Goal: Check status: Check status

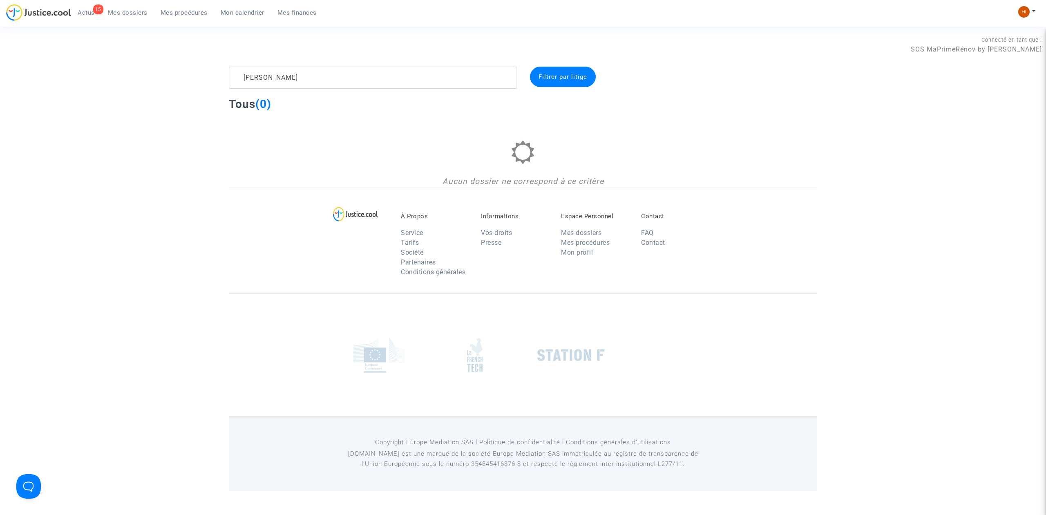
type textarea "[PERSON_NAME]"
click at [174, 13] on span "Mes procédures" at bounding box center [184, 12] width 47 height 7
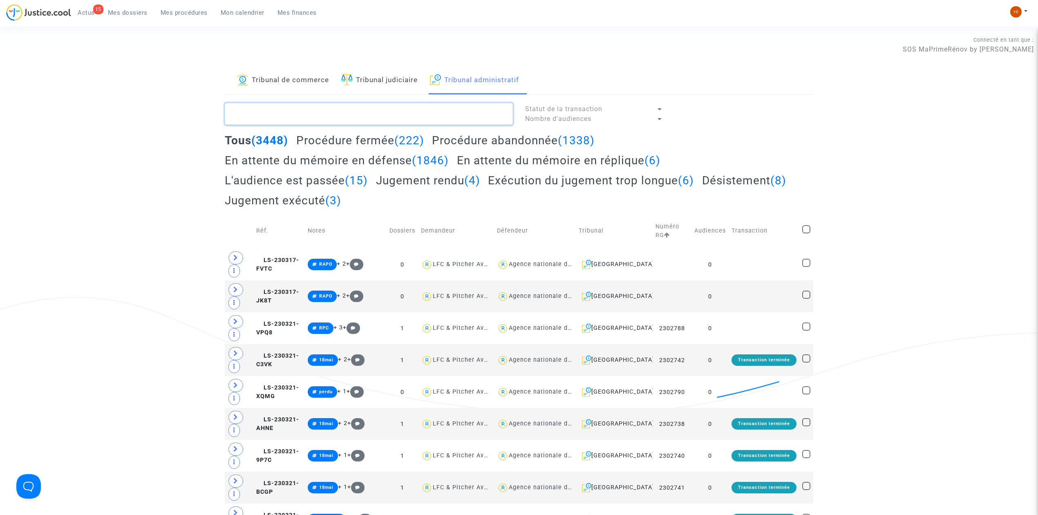
click at [497, 114] on textarea at bounding box center [369, 114] width 288 height 22
paste textarea "SUDRAT CECILE"
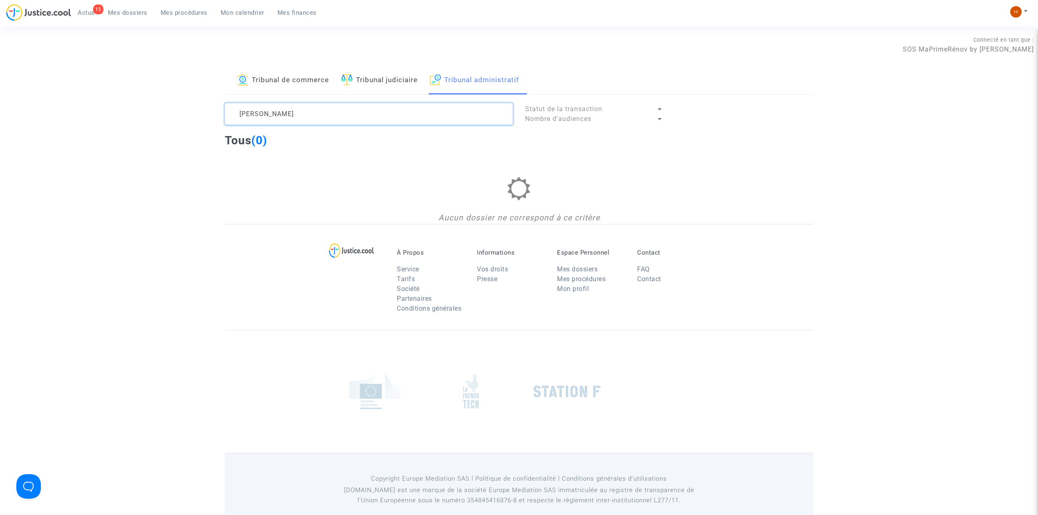
click at [421, 107] on textarea at bounding box center [369, 114] width 288 height 22
click at [419, 108] on textarea at bounding box center [369, 114] width 288 height 22
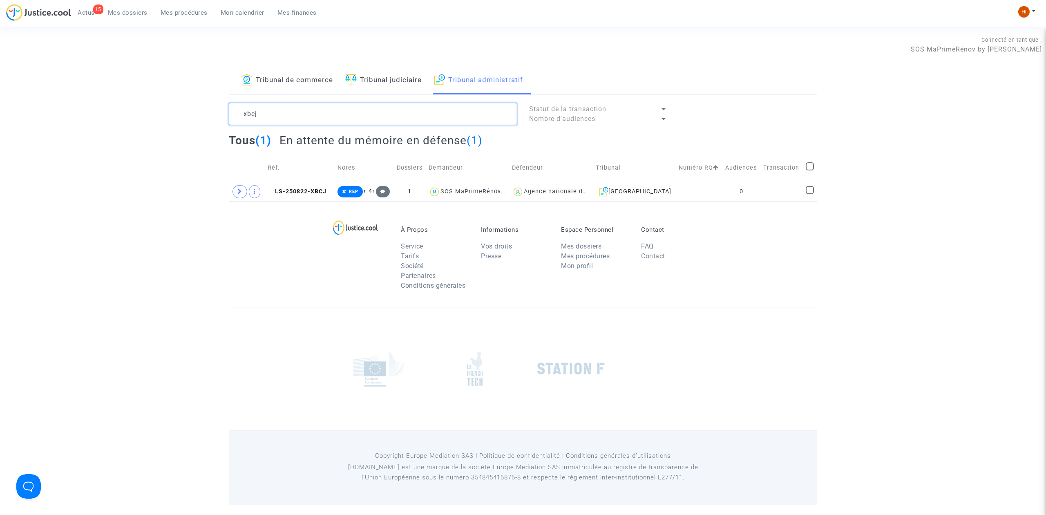
type textarea "xbcj"
click at [321, 187] on td "LS-250822-XBCJ" at bounding box center [300, 191] width 70 height 19
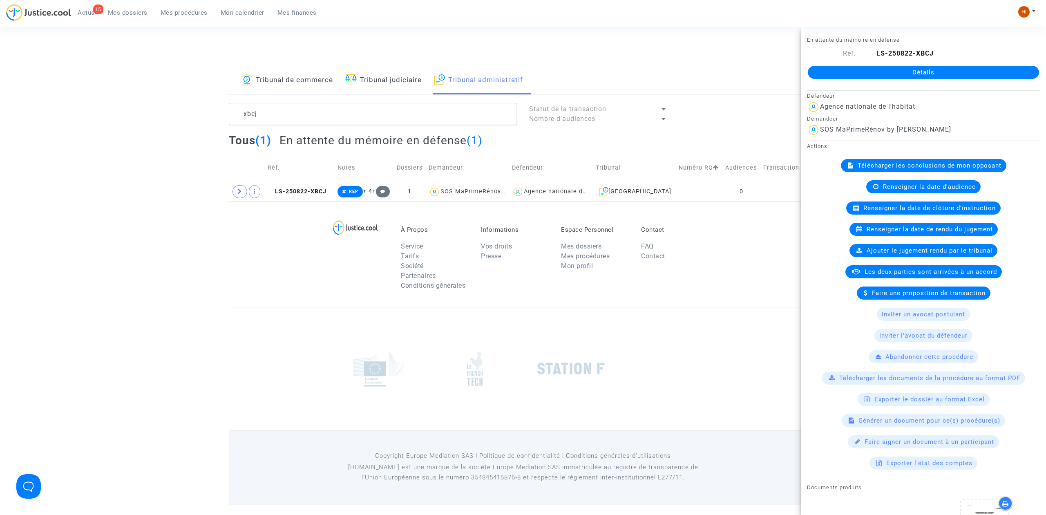
click at [934, 74] on link "Détails" at bounding box center [923, 72] width 231 height 13
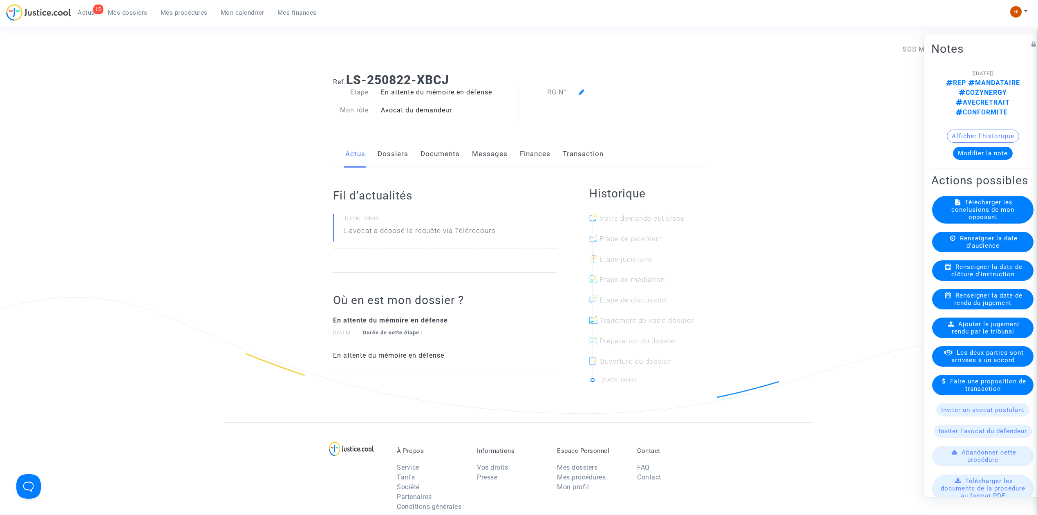
click at [581, 89] on icon at bounding box center [582, 92] width 6 height 7
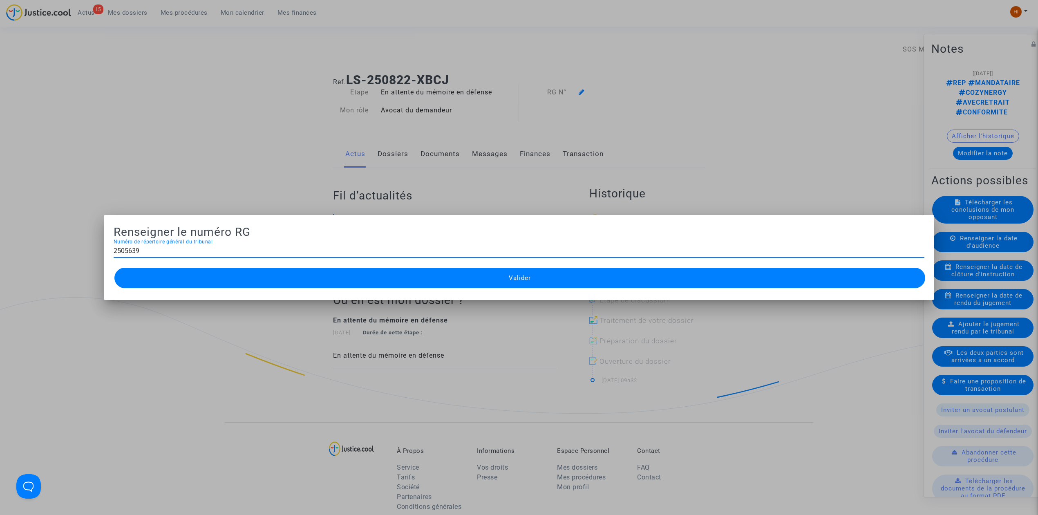
type input "2505639"
click at [497, 280] on button "Valider" at bounding box center [519, 278] width 811 height 20
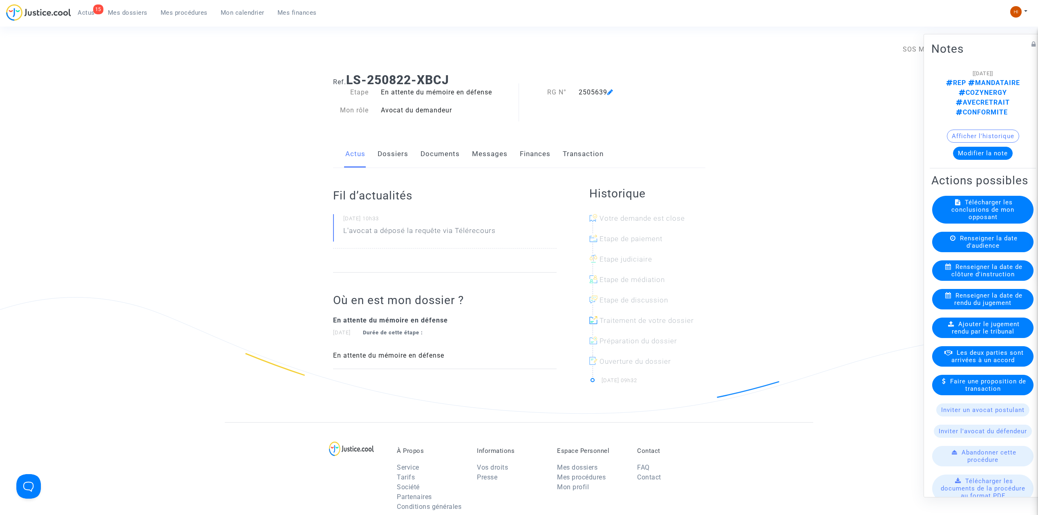
click at [174, 16] on span "Mes procédures" at bounding box center [184, 12] width 47 height 7
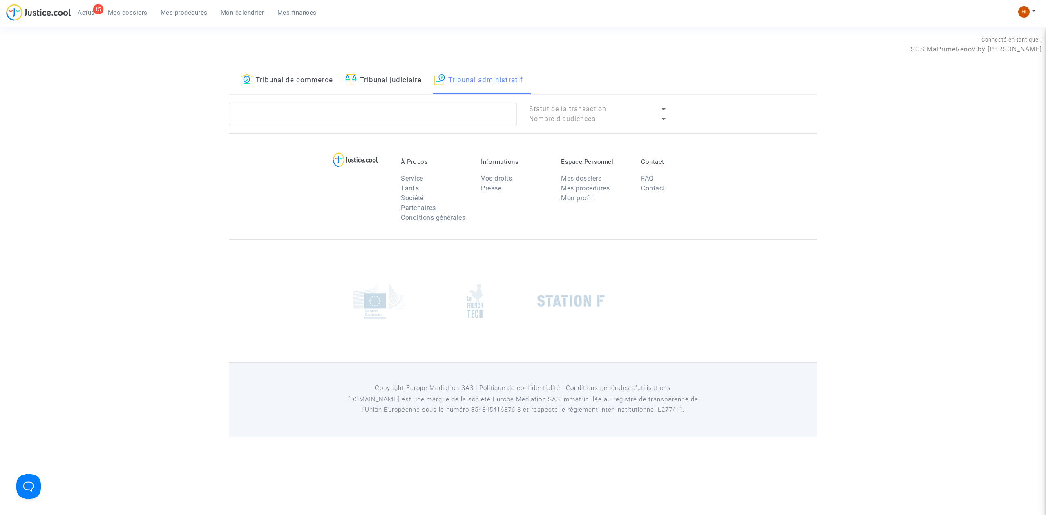
click at [174, 16] on span "Mes procédures" at bounding box center [184, 12] width 47 height 7
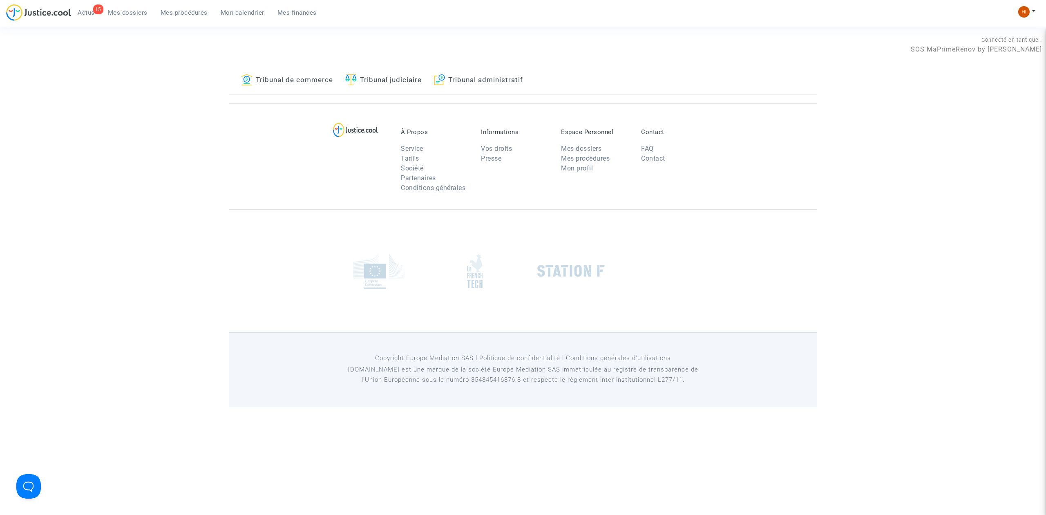
click at [174, 16] on span "Mes procédures" at bounding box center [184, 12] width 47 height 7
click at [470, 69] on link "Tribunal administratif" at bounding box center [478, 81] width 89 height 28
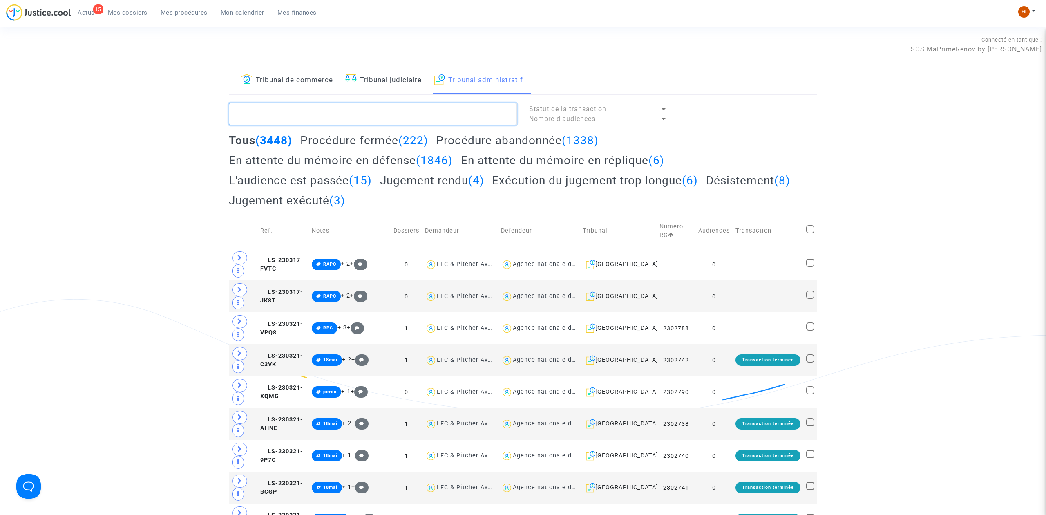
click at [427, 119] on textarea at bounding box center [373, 114] width 288 height 22
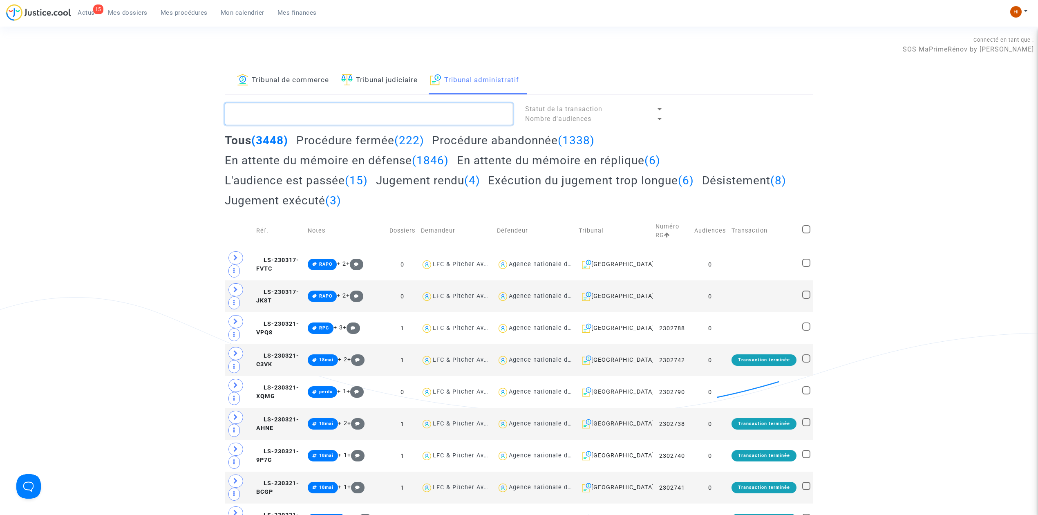
type textarea "_"
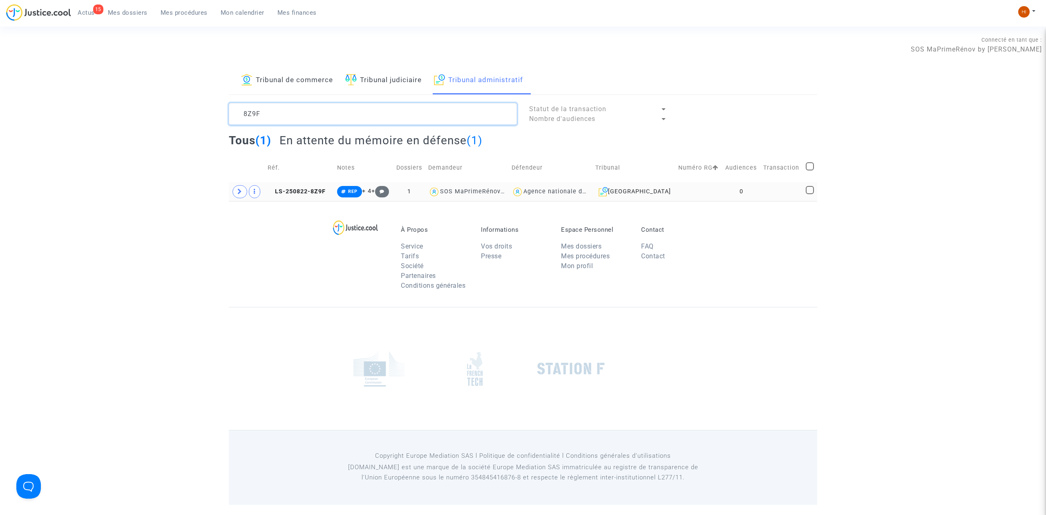
type textarea "8Z9F"
click at [788, 200] on td at bounding box center [782, 191] width 43 height 19
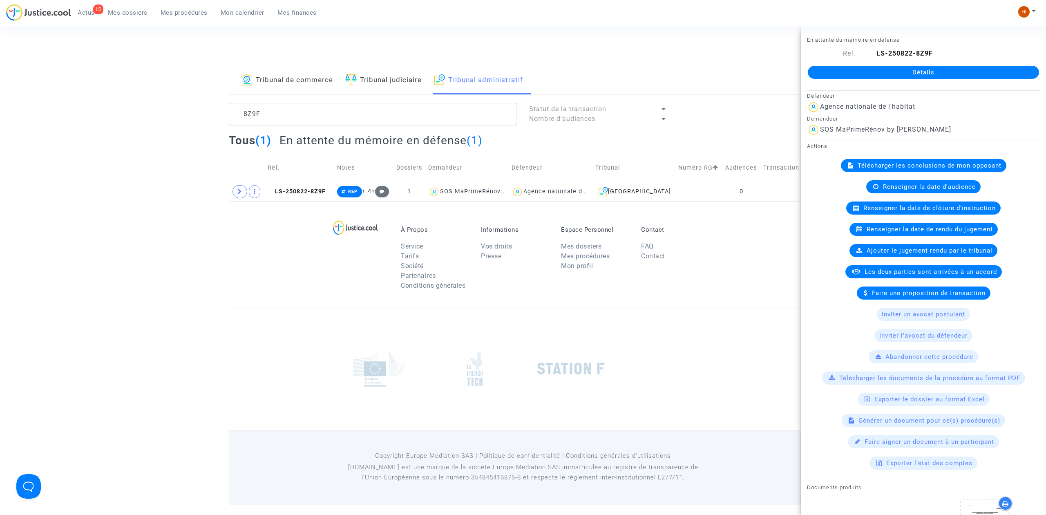
click at [957, 71] on link "Détails" at bounding box center [923, 72] width 231 height 13
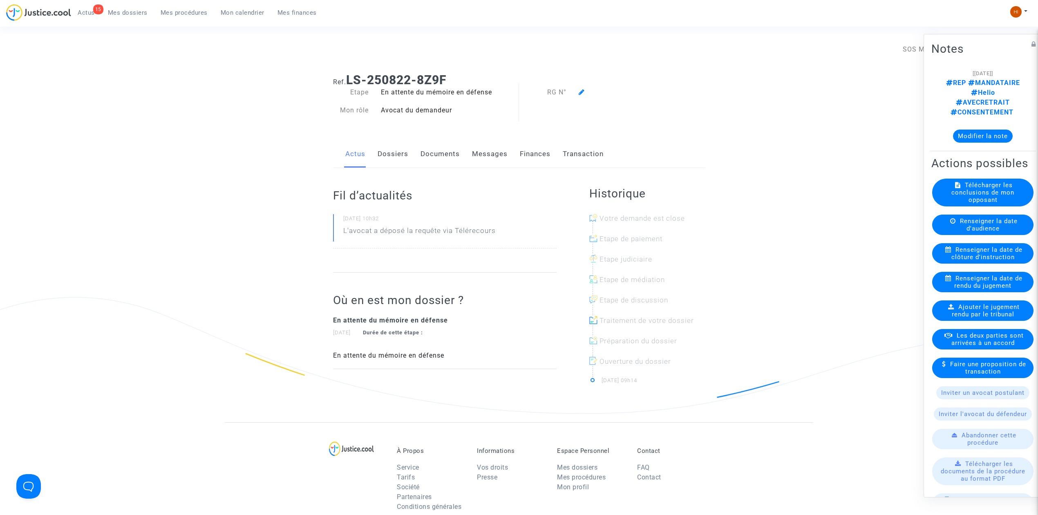
click at [582, 91] on icon at bounding box center [582, 92] width 6 height 7
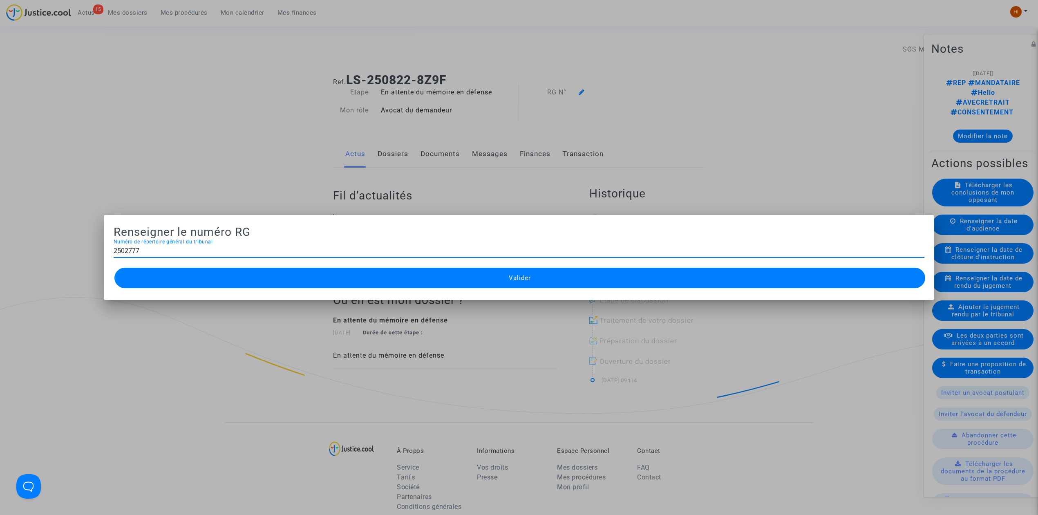
type input "2502777"
click at [522, 275] on span "Valider" at bounding box center [520, 277] width 22 height 7
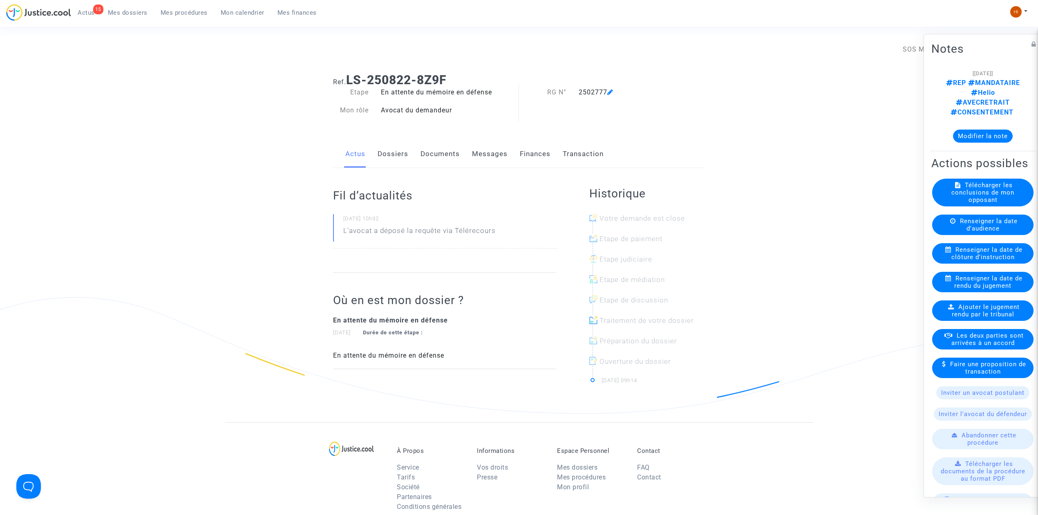
click at [185, 20] on div "15 Actus Mes dossiers Mes procédures Mon calendrier Mes finances" at bounding box center [164, 15] width 317 height 22
click at [162, 11] on span "Mes procédures" at bounding box center [184, 12] width 47 height 7
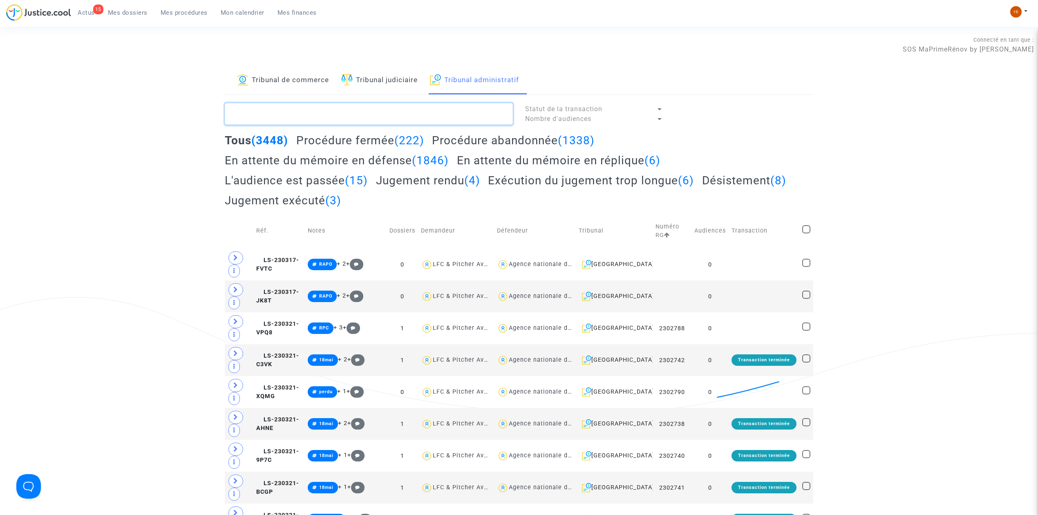
paste textarea "MAUCHAMP ROMAIN"
click at [386, 113] on textarea at bounding box center [369, 114] width 288 height 22
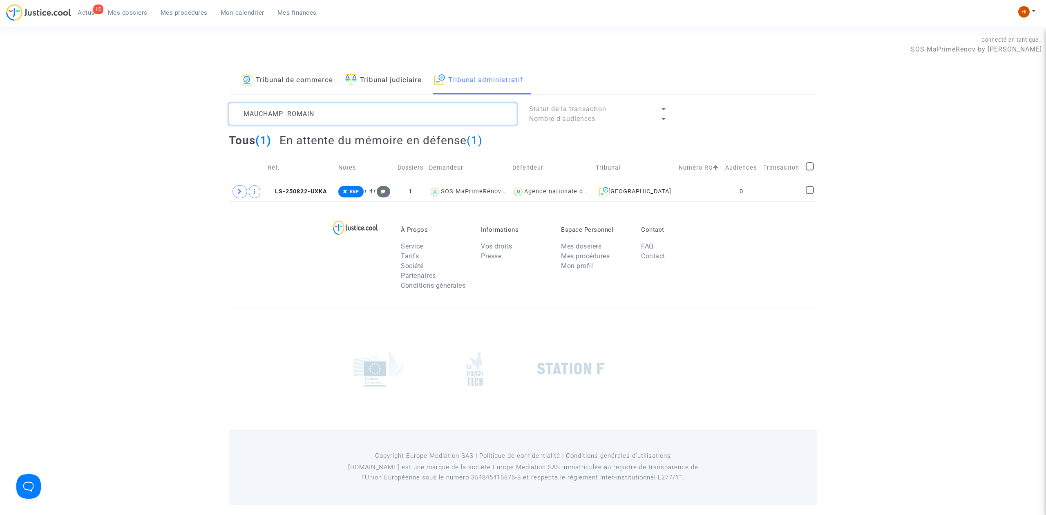
type textarea "MAUCHAMP ROMAIN"
click at [723, 197] on td "0" at bounding box center [742, 191] width 38 height 19
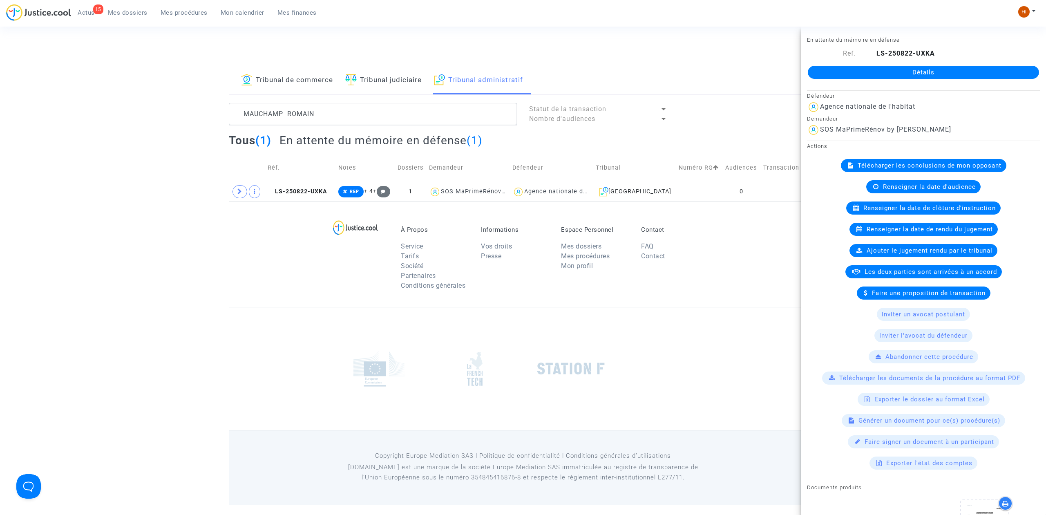
click at [950, 74] on link "Détails" at bounding box center [923, 72] width 231 height 13
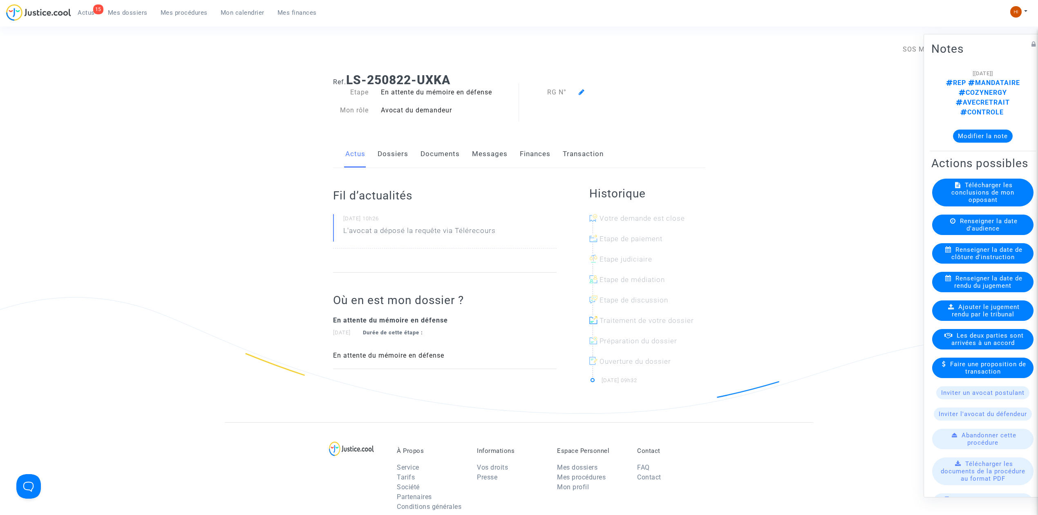
click at [580, 94] on icon at bounding box center [582, 92] width 6 height 7
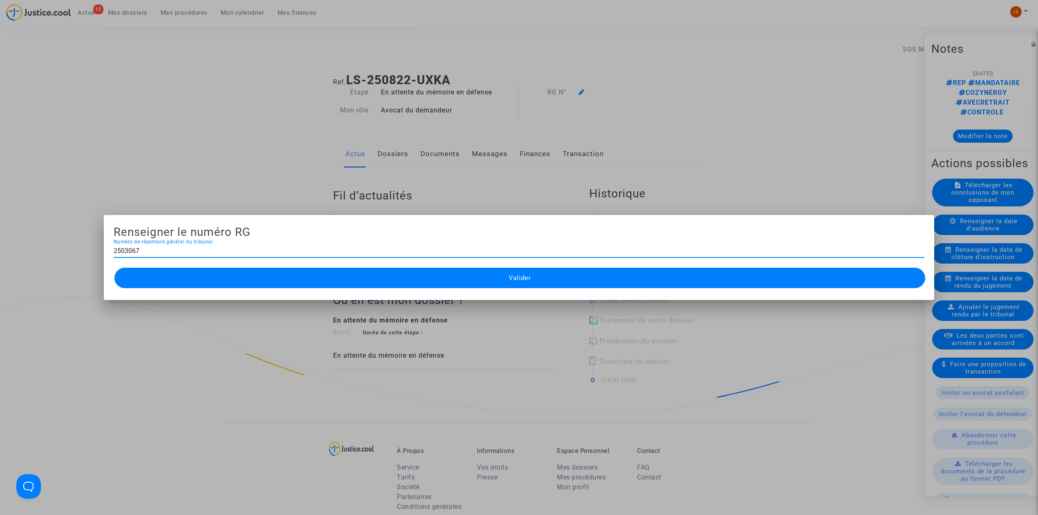
type input "2503067"
click at [401, 269] on button "Valider" at bounding box center [519, 278] width 811 height 20
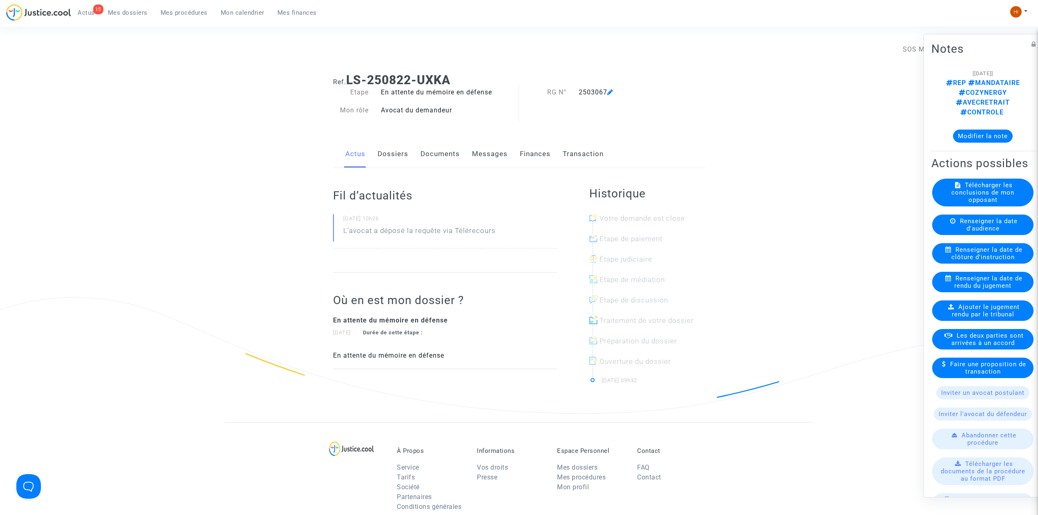
click at [185, 17] on link "Mes procédures" at bounding box center [184, 13] width 60 height 12
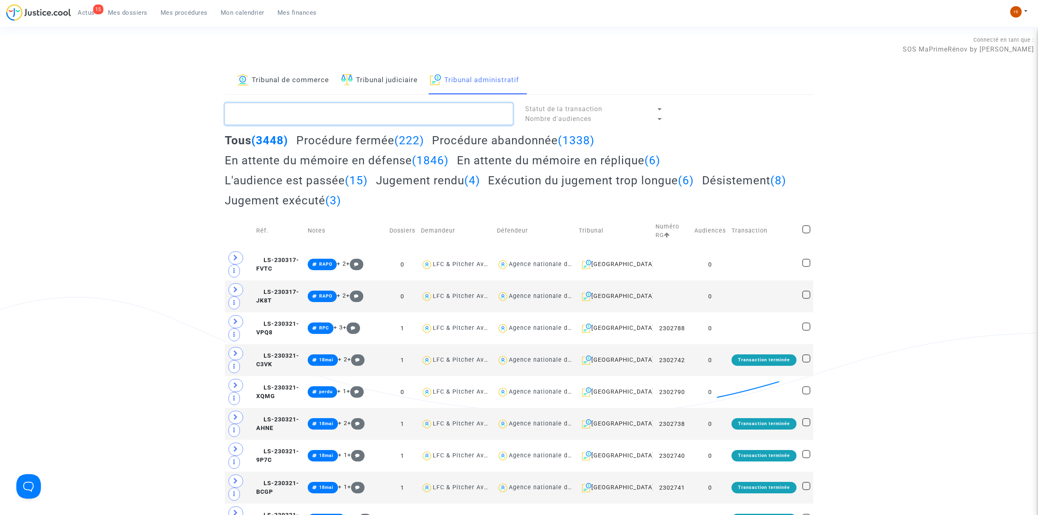
click at [481, 119] on textarea at bounding box center [369, 114] width 288 height 22
paste textarea "DALDI SULEYMAN"
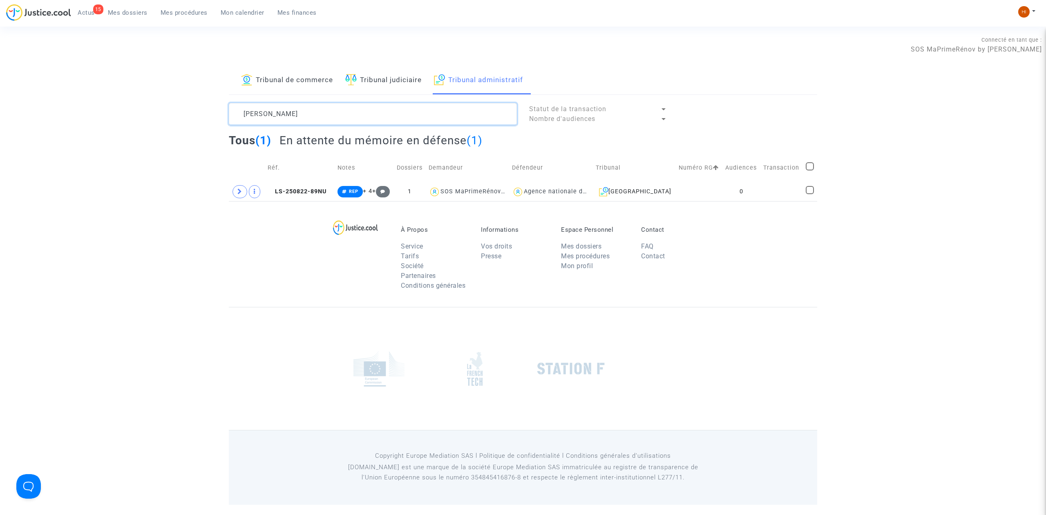
type textarea "DALDI SULEYMAN"
drag, startPoint x: 328, startPoint y: 192, endPoint x: 700, endPoint y: 171, distance: 372.9
click at [326, 192] on span "LS-250822-89NU" at bounding box center [297, 191] width 59 height 7
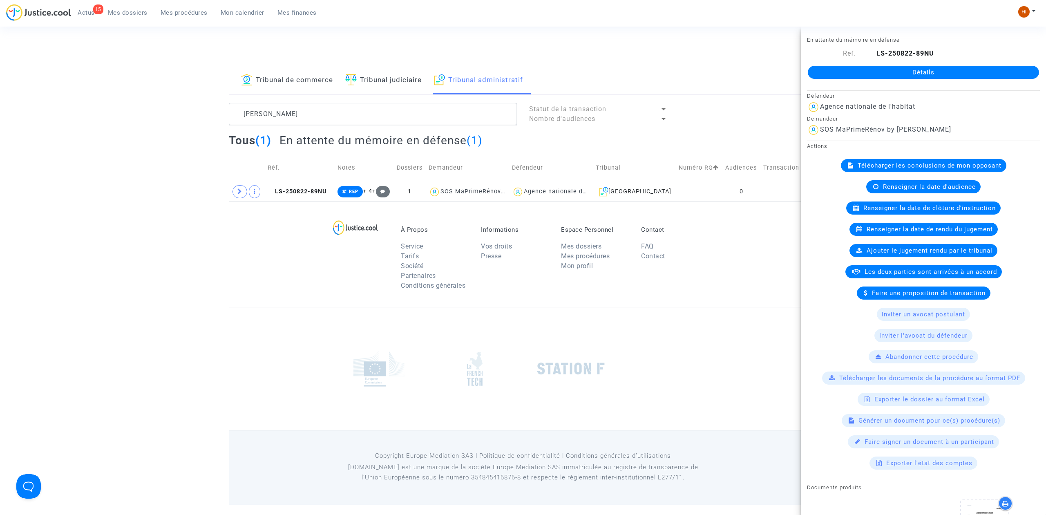
click at [910, 69] on link "Détails" at bounding box center [923, 72] width 231 height 13
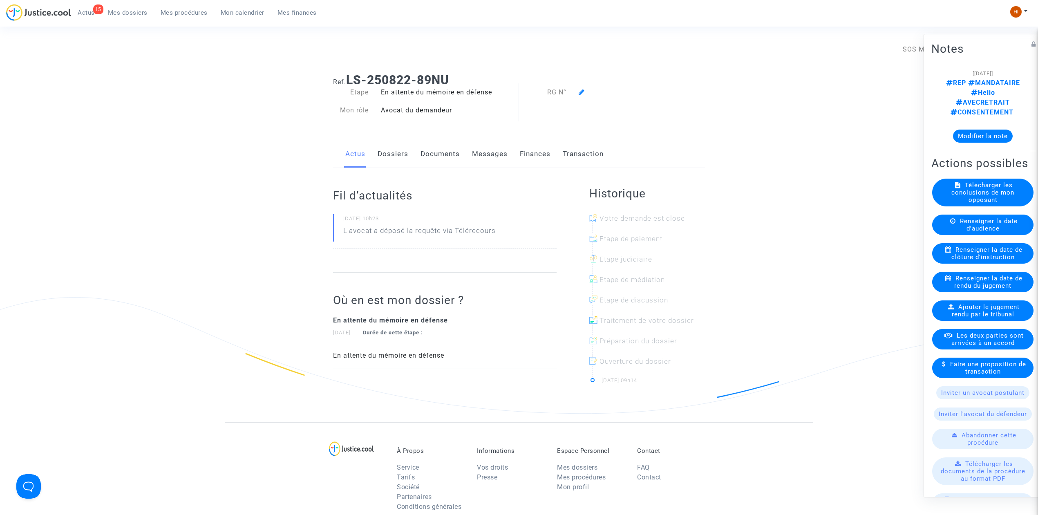
click at [392, 152] on link "Dossiers" at bounding box center [393, 154] width 31 height 27
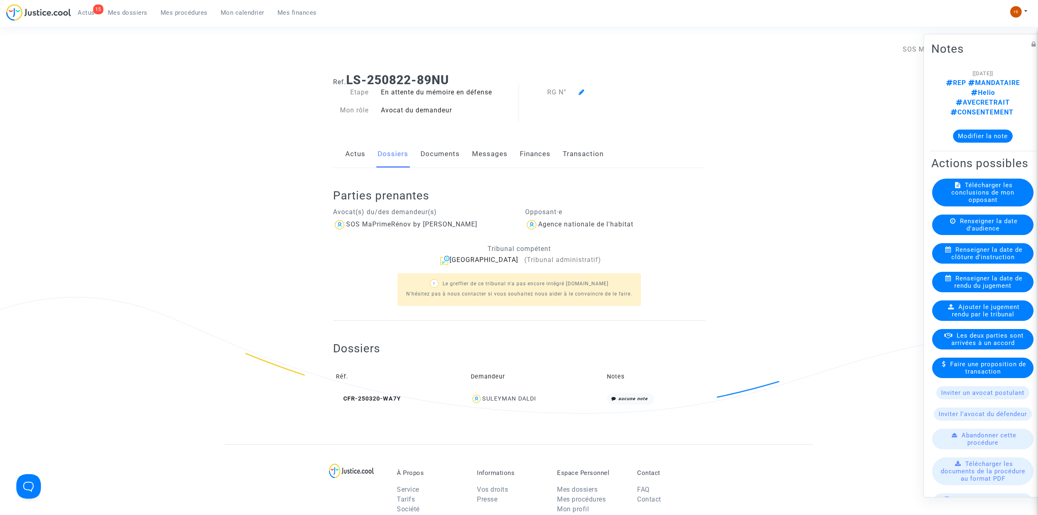
click at [582, 96] on span at bounding box center [582, 68] width 6 height 55
click at [581, 95] on icon at bounding box center [582, 92] width 6 height 7
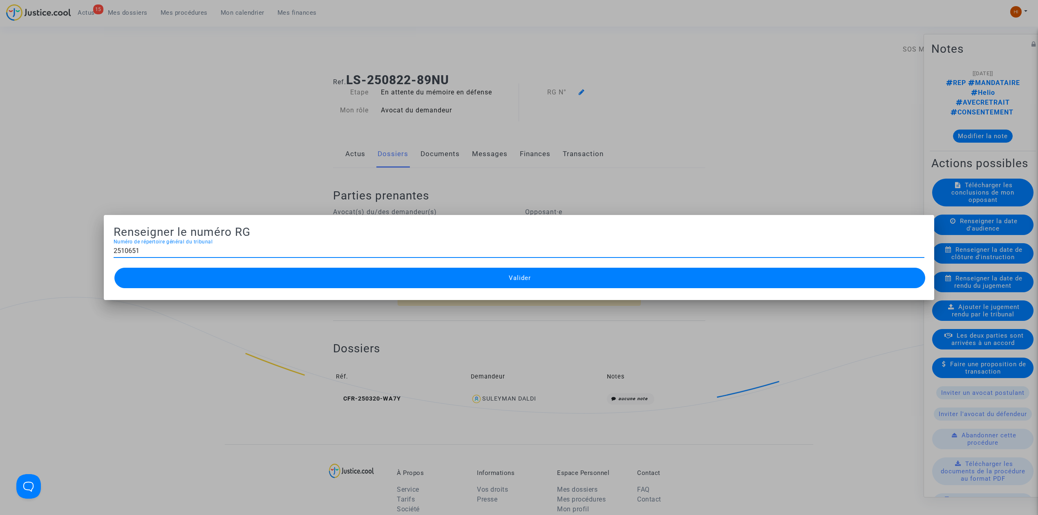
type input "2510651"
click at [601, 280] on button "Valider" at bounding box center [519, 278] width 811 height 20
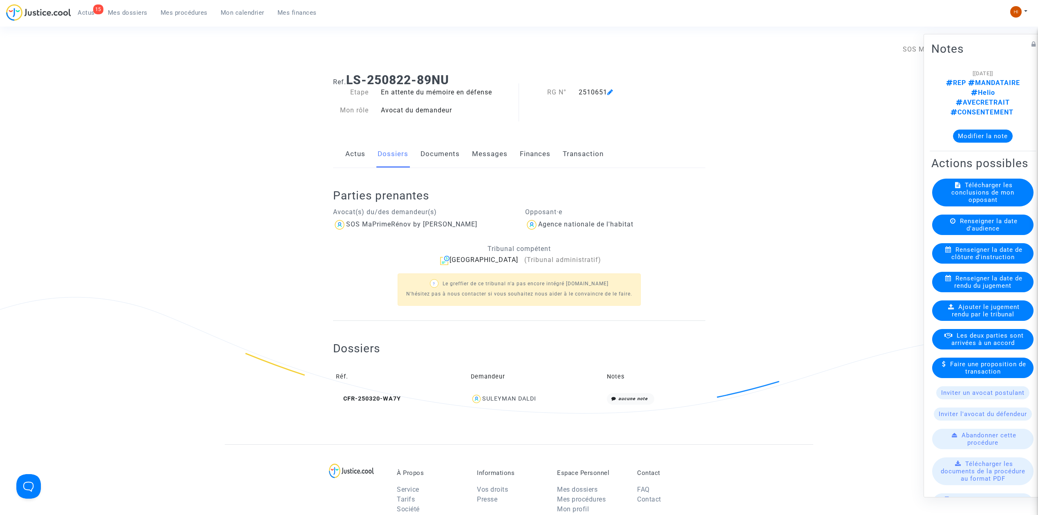
click at [180, 12] on span "Mes procédures" at bounding box center [184, 12] width 47 height 7
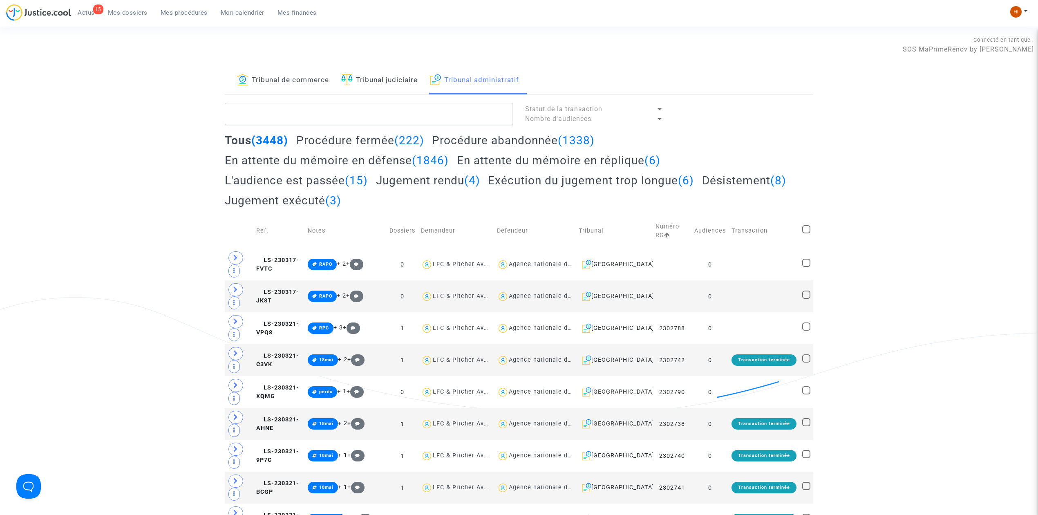
drag, startPoint x: 359, startPoint y: 94, endPoint x: 355, endPoint y: 112, distance: 18.4
click at [359, 94] on link "Tribunal judiciaire" at bounding box center [379, 81] width 76 height 28
click at [355, 113] on textarea at bounding box center [369, 114] width 288 height 22
paste textarea "2512015"
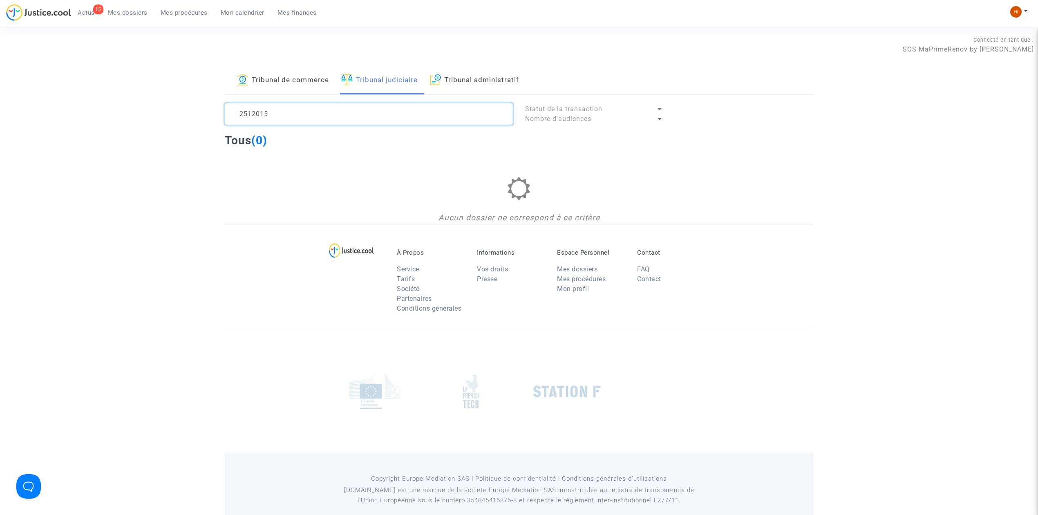
click at [291, 114] on textarea at bounding box center [369, 114] width 288 height 22
drag, startPoint x: 255, startPoint y: 105, endPoint x: -50, endPoint y: 77, distance: 306.6
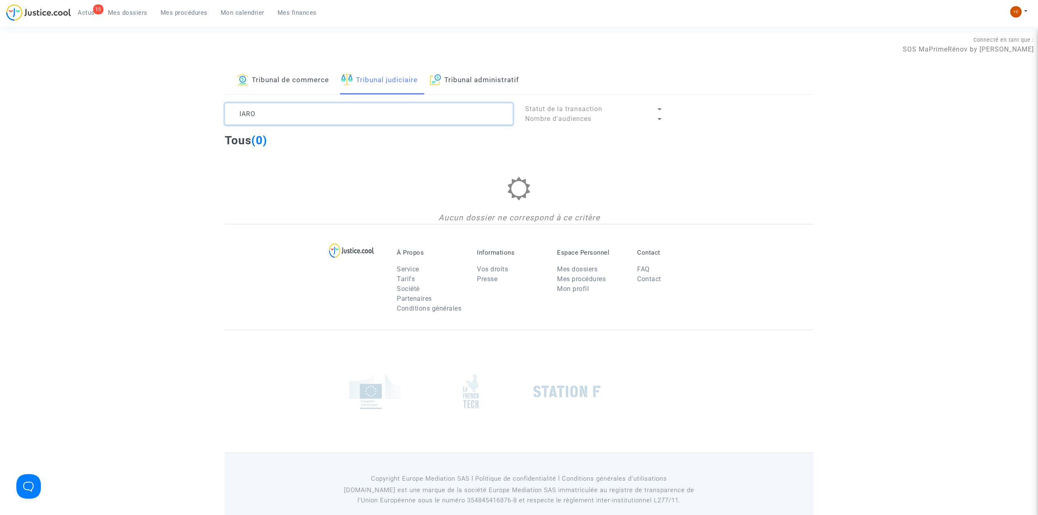
click at [0, 77] on html "15 Actus Mes dossiers Mes procédures Mon calendrier Mes finances Mon profil Cha…" at bounding box center [519, 263] width 1038 height 527
paste textarea "SEVICI Leonid"
type textarea "IAROSEVI"
click at [470, 88] on link "Tribunal administratif" at bounding box center [474, 81] width 89 height 28
click at [440, 117] on textarea at bounding box center [369, 114] width 288 height 22
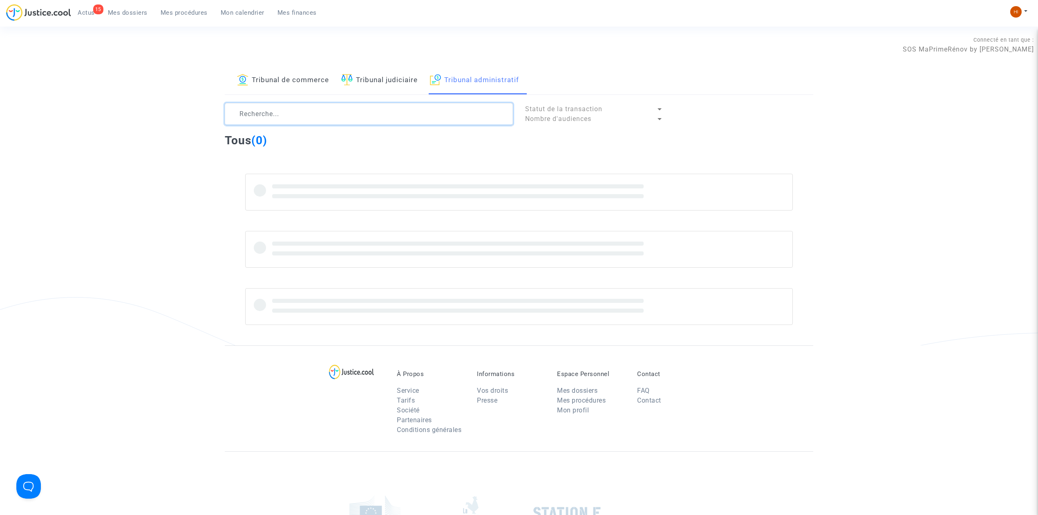
paste textarea "IAROSEVICI Leonid"
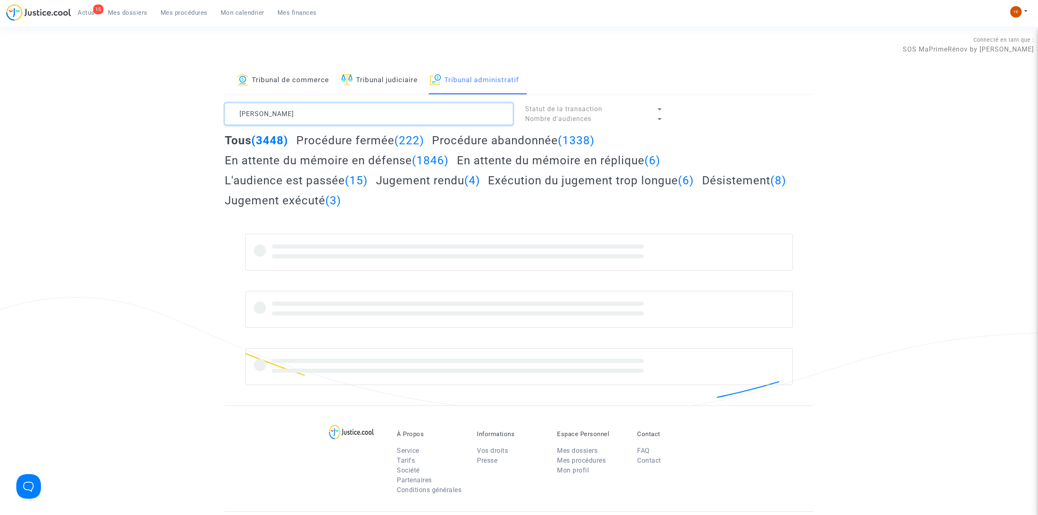
type textarea "IAROSEVICI Leonid"
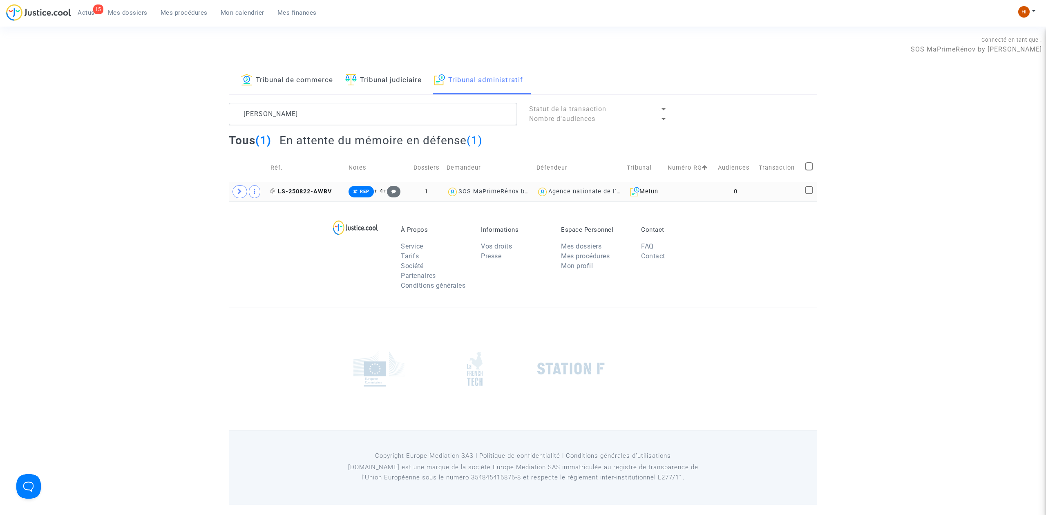
drag, startPoint x: 321, startPoint y: 190, endPoint x: 325, endPoint y: 189, distance: 4.4
click at [321, 190] on span "LS-250822-AWBV" at bounding box center [301, 191] width 61 height 7
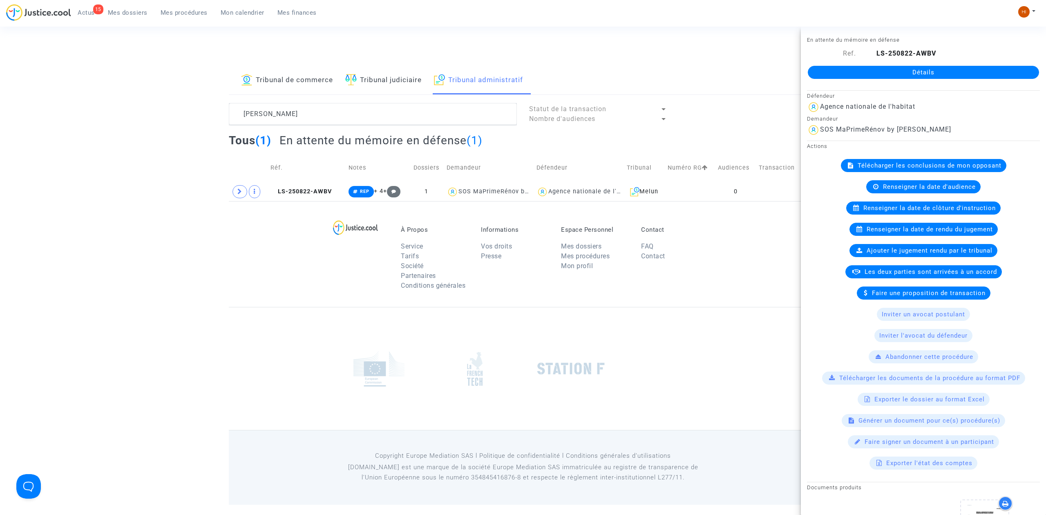
click at [913, 83] on div "Détails" at bounding box center [923, 72] width 245 height 28
click at [913, 74] on link "Détails" at bounding box center [923, 72] width 231 height 13
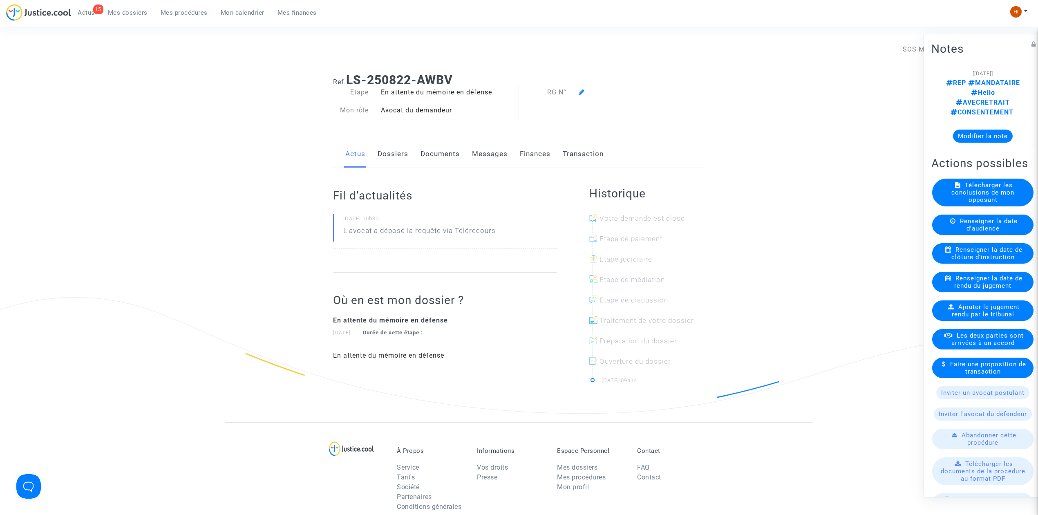
click at [582, 92] on icon at bounding box center [582, 92] width 6 height 7
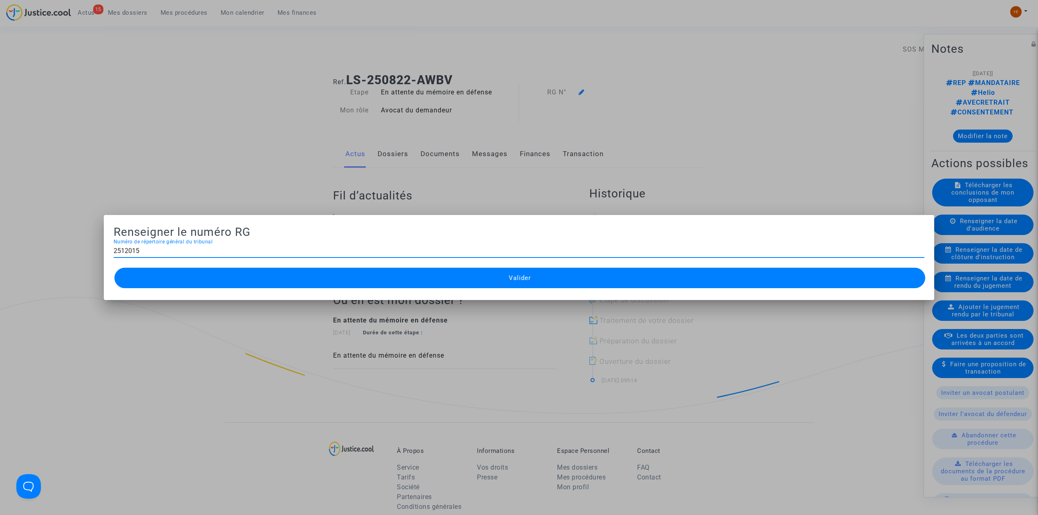
type input "2512015"
click at [497, 280] on button "Valider" at bounding box center [519, 278] width 811 height 20
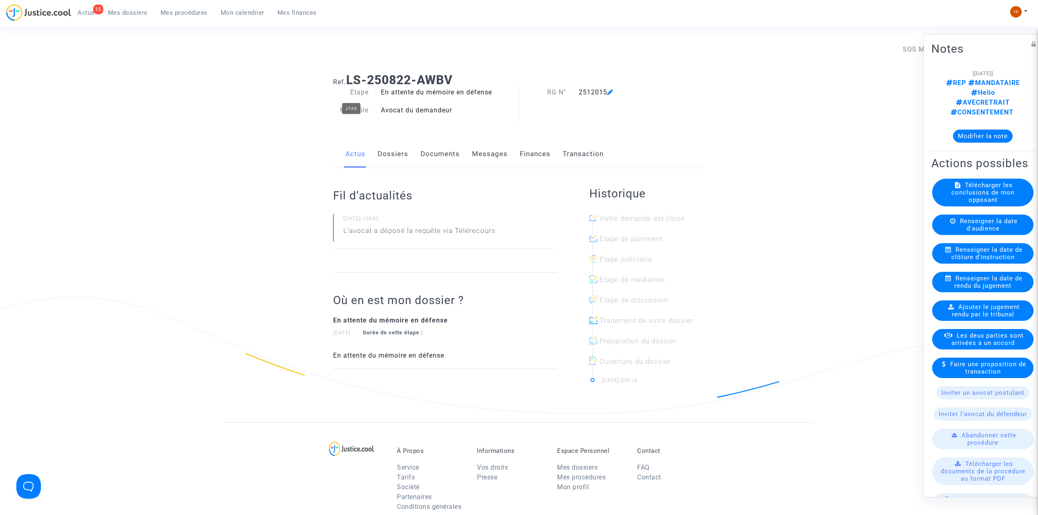
click at [369, 87] on div "Etape" at bounding box center [351, 92] width 48 height 10
click at [788, 43] on div "Connecté en tant que : SOS MaPrimeRénov by Pitcher Avocat" at bounding box center [517, 45] width 1034 height 20
click at [1028, 4] on div "15 Actus Mes dossiers Mes procédures Mon calendrier Mes finances Mon profil Cha…" at bounding box center [519, 15] width 1038 height 22
click at [1019, 10] on img at bounding box center [1015, 11] width 11 height 11
click at [970, 43] on link "Changer de compte" at bounding box center [986, 42] width 83 height 13
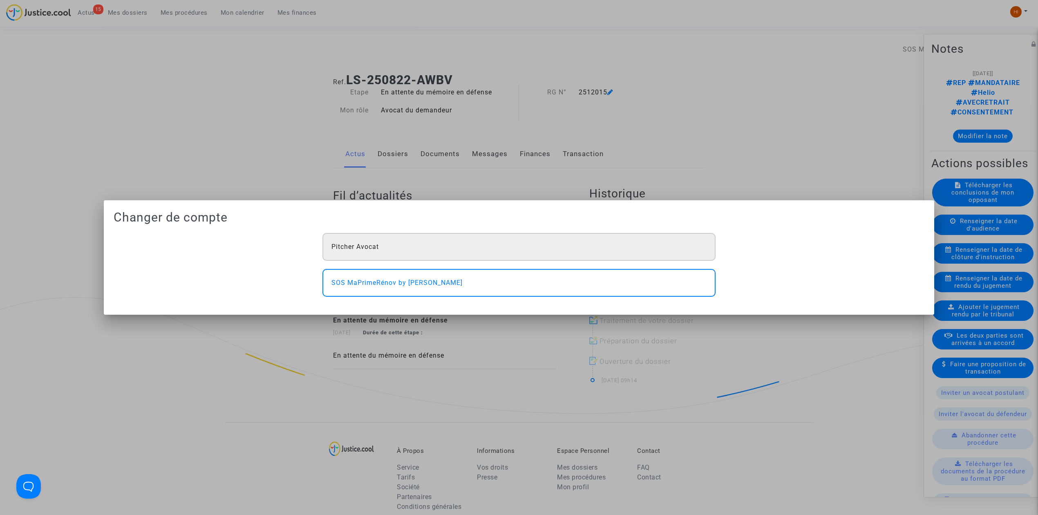
click at [409, 244] on div "Pitcher Avocat" at bounding box center [518, 247] width 393 height 28
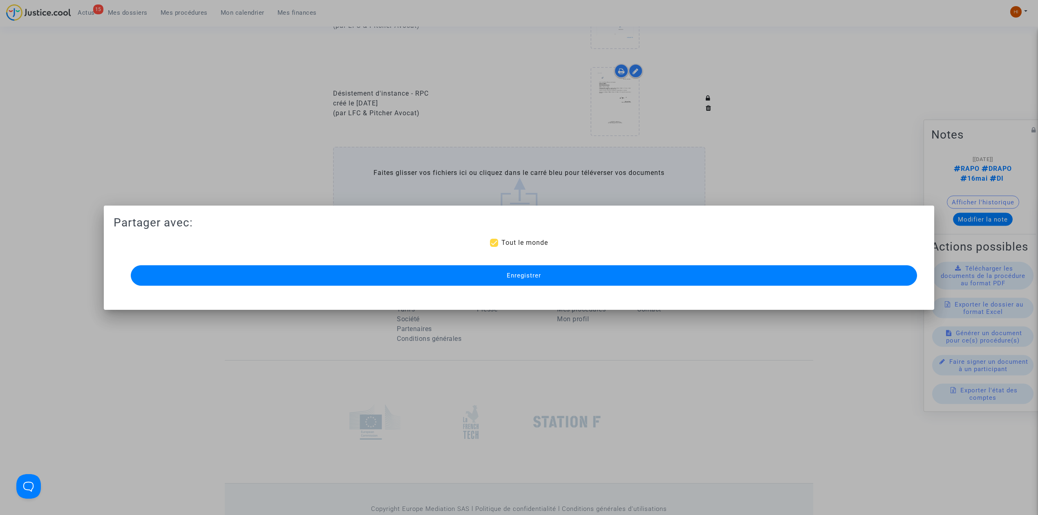
click at [291, 280] on button "Enregistrer" at bounding box center [524, 275] width 786 height 20
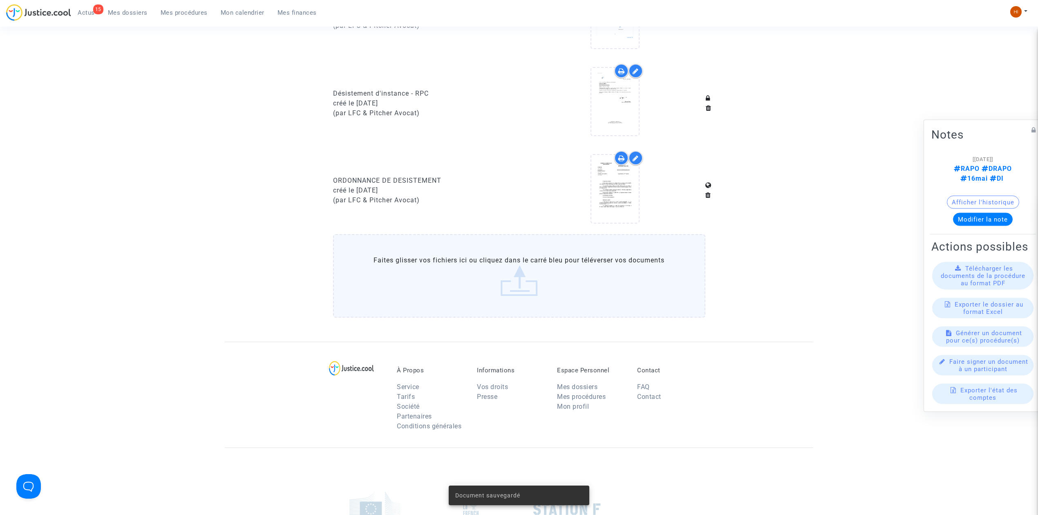
drag, startPoint x: 177, startPoint y: 20, endPoint x: 212, endPoint y: 22, distance: 34.4
click at [177, 20] on div "15 Actus Mes dossiers Mes procédures Mon calendrier Mes finances" at bounding box center [164, 15] width 317 height 22
drag, startPoint x: 190, startPoint y: 11, endPoint x: 269, endPoint y: 16, distance: 79.0
click at [190, 11] on span "Mes procédures" at bounding box center [184, 12] width 47 height 7
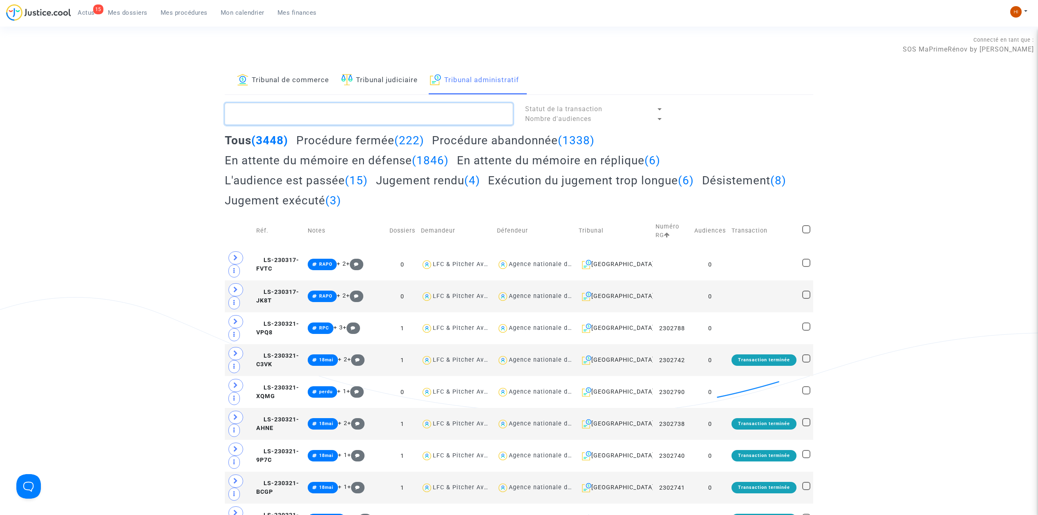
click at [453, 118] on textarea at bounding box center [369, 114] width 288 height 22
paste textarea "AKTAS HULYA"
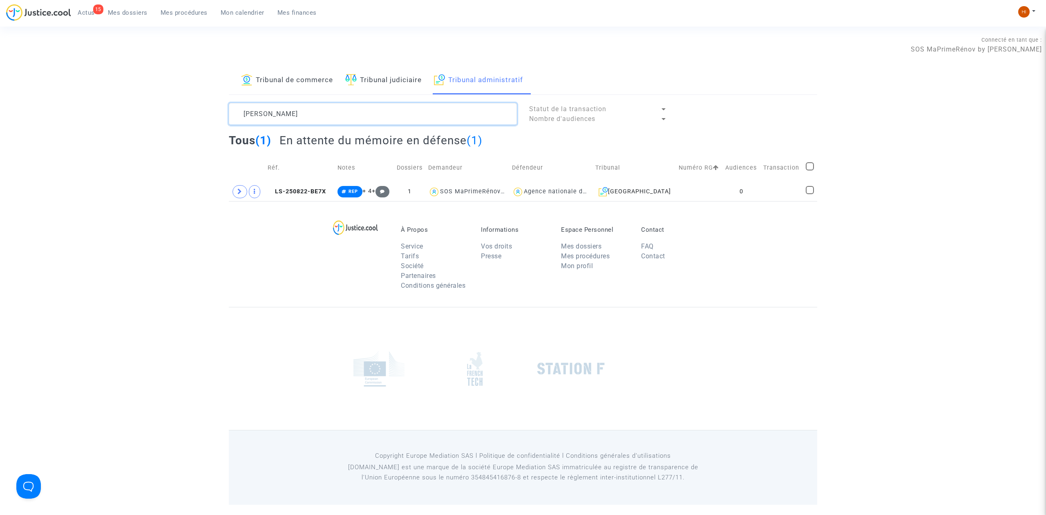
type textarea "AKTAS HULYA"
click at [767, 187] on td at bounding box center [782, 191] width 43 height 19
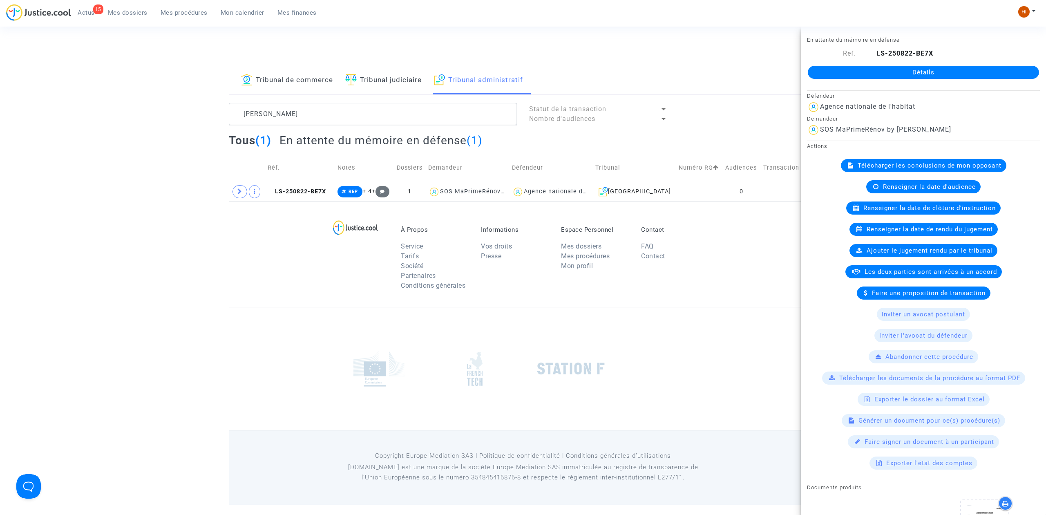
click at [932, 67] on link "Détails" at bounding box center [923, 72] width 231 height 13
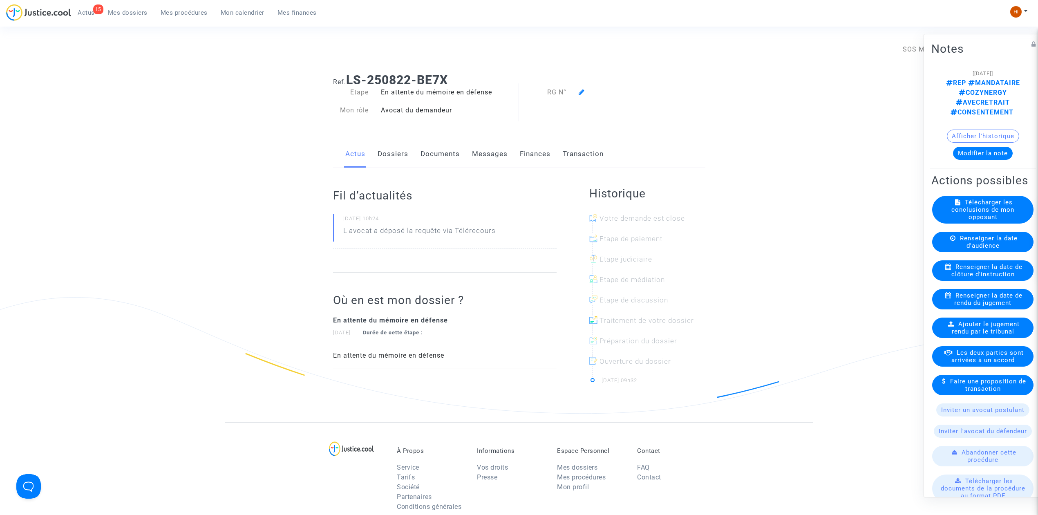
click at [580, 89] on icon at bounding box center [582, 92] width 6 height 7
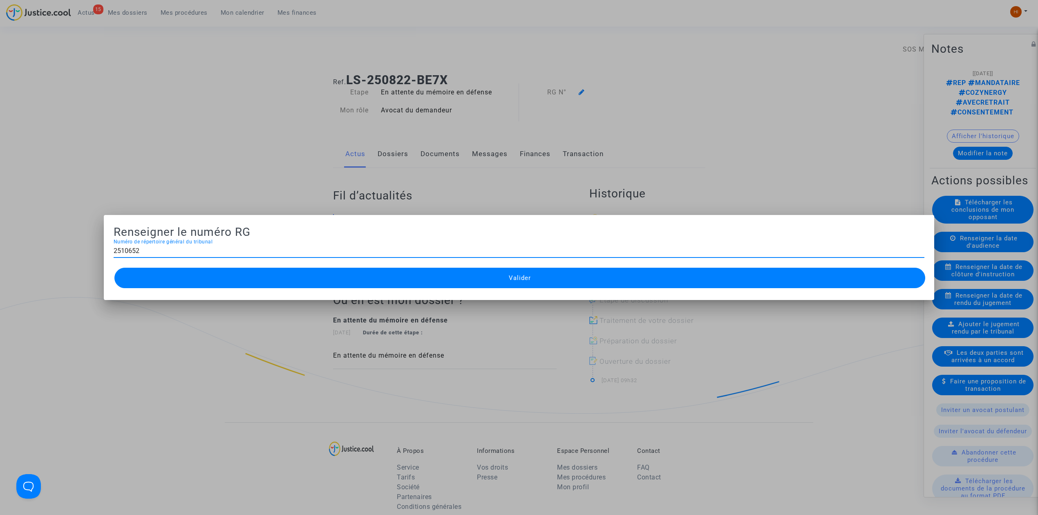
type input "2510652"
click at [551, 277] on button "Valider" at bounding box center [519, 278] width 811 height 20
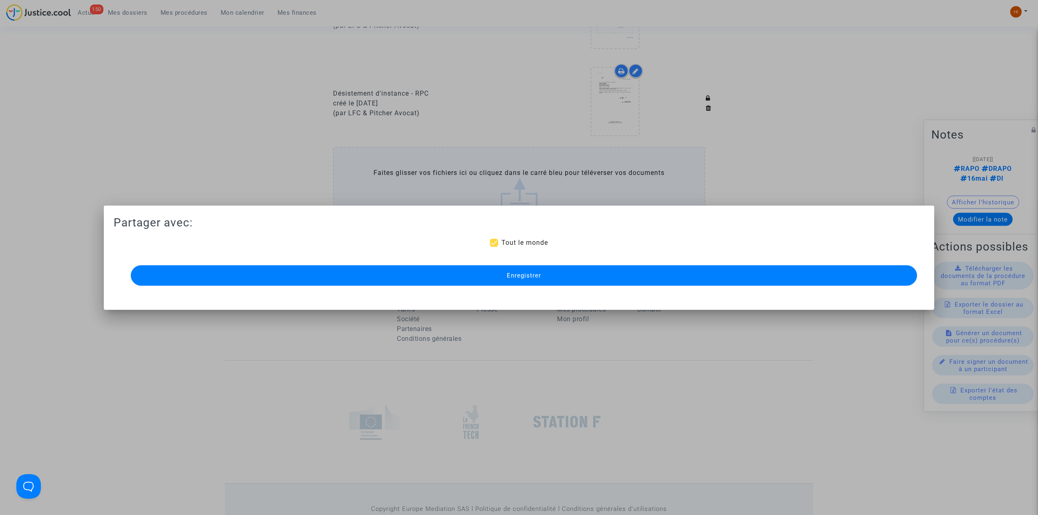
drag, startPoint x: 251, startPoint y: 282, endPoint x: 246, endPoint y: 268, distance: 14.4
click at [251, 280] on button "Enregistrer" at bounding box center [524, 275] width 786 height 20
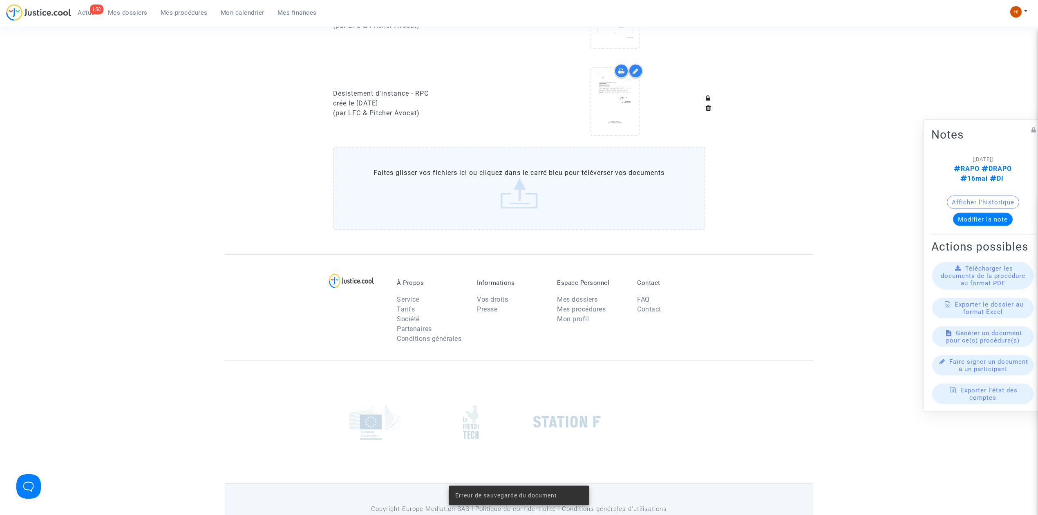
drag, startPoint x: 184, startPoint y: 15, endPoint x: 220, endPoint y: 20, distance: 36.4
click at [184, 15] on span "Mes procédures" at bounding box center [184, 12] width 47 height 7
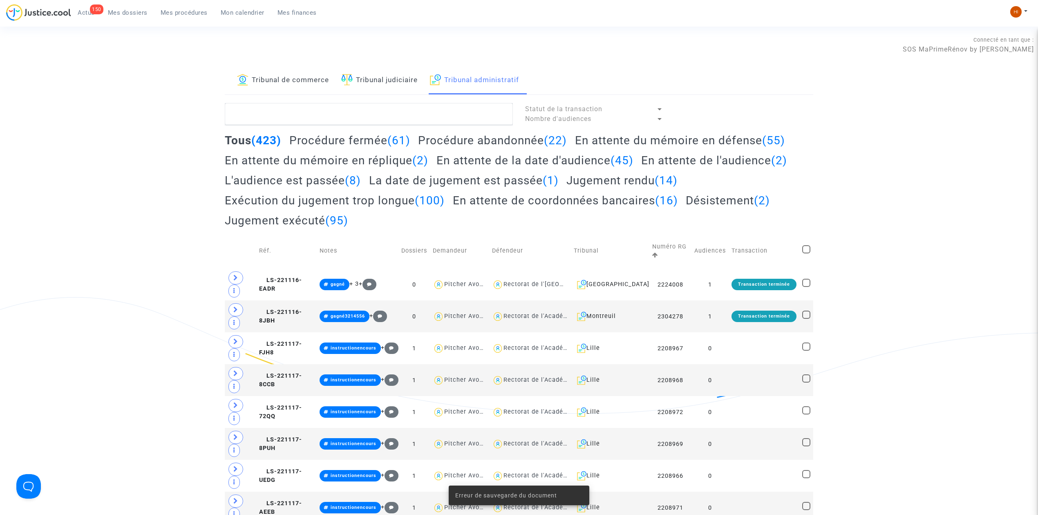
click at [371, 81] on link "Tribunal judiciaire" at bounding box center [379, 81] width 76 height 28
click at [366, 105] on textarea at bounding box center [369, 114] width 288 height 22
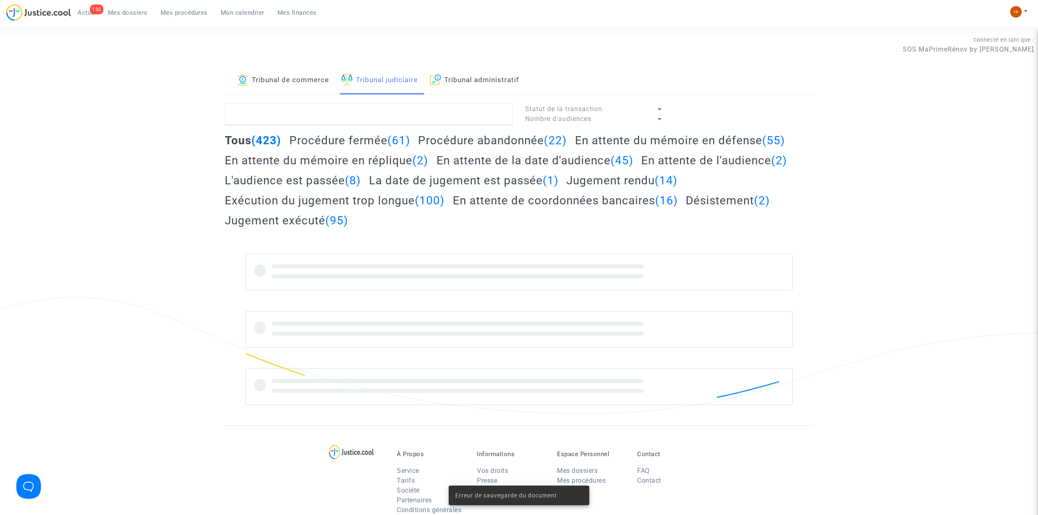
click at [456, 72] on link "Tribunal administratif" at bounding box center [474, 81] width 89 height 28
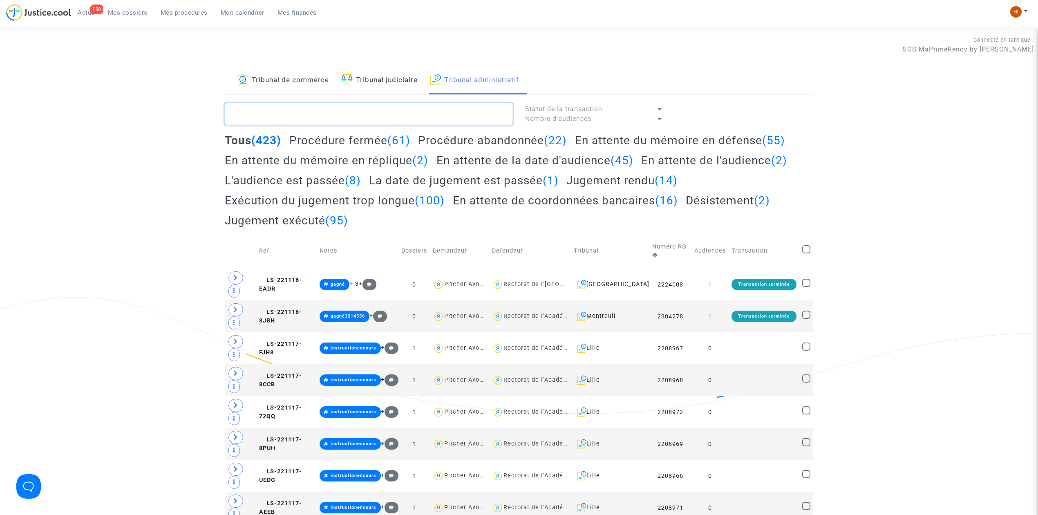
click at [447, 119] on textarea at bounding box center [369, 114] width 288 height 22
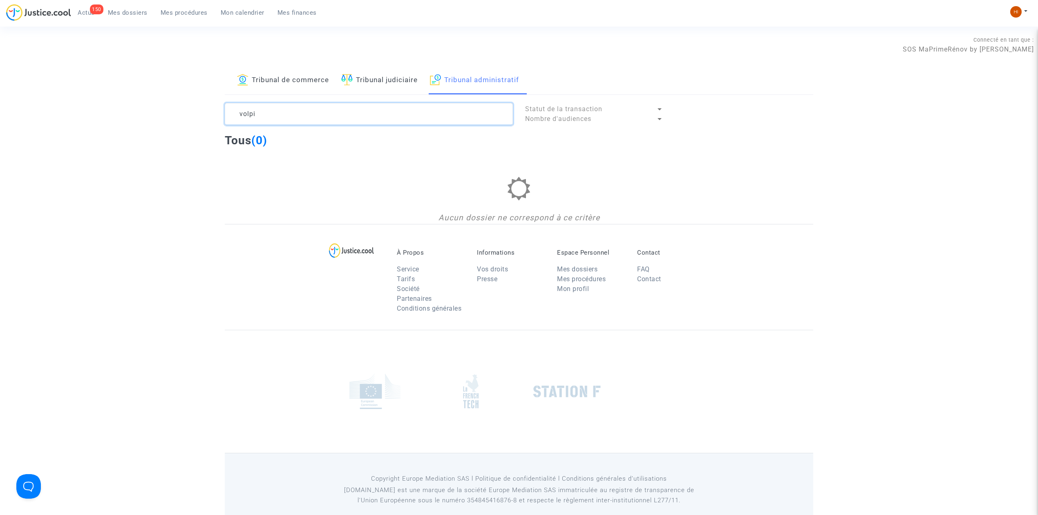
type textarea "volpi"
click at [349, 79] on img at bounding box center [346, 79] width 11 height 11
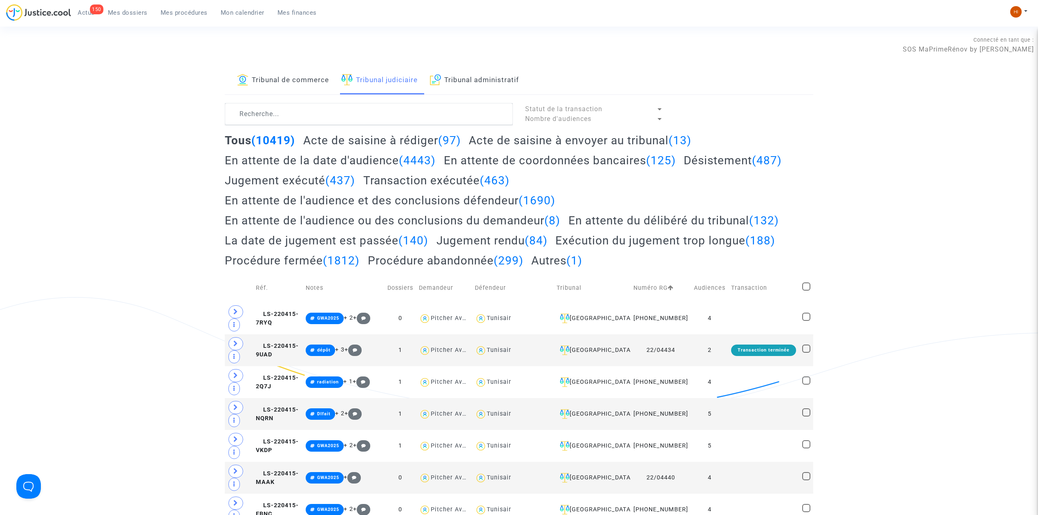
click at [141, 7] on link "Mes dossiers" at bounding box center [127, 13] width 53 height 12
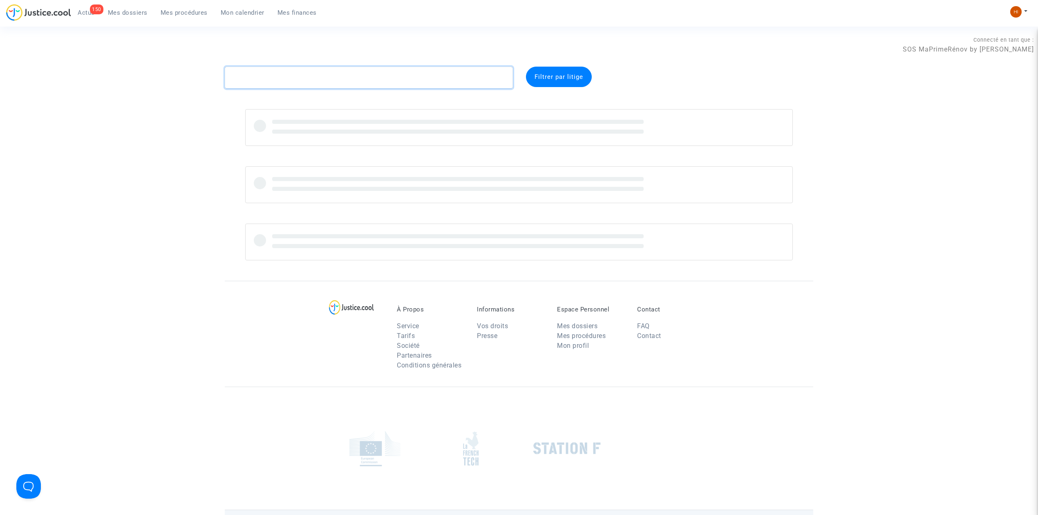
click at [271, 83] on textarea at bounding box center [369, 78] width 288 height 22
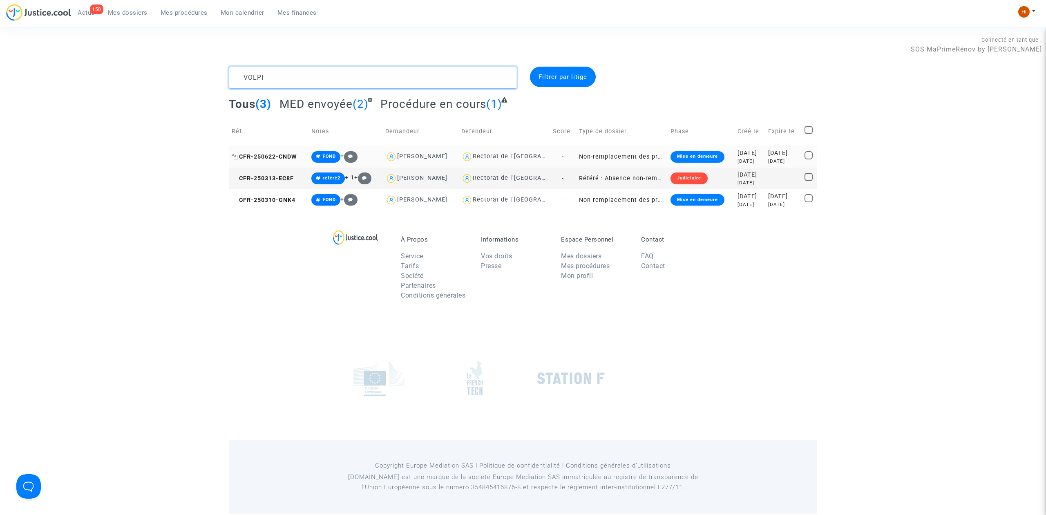
type textarea "VOLPI"
click at [264, 154] on span "CFR-250622-CNDW" at bounding box center [264, 156] width 65 height 7
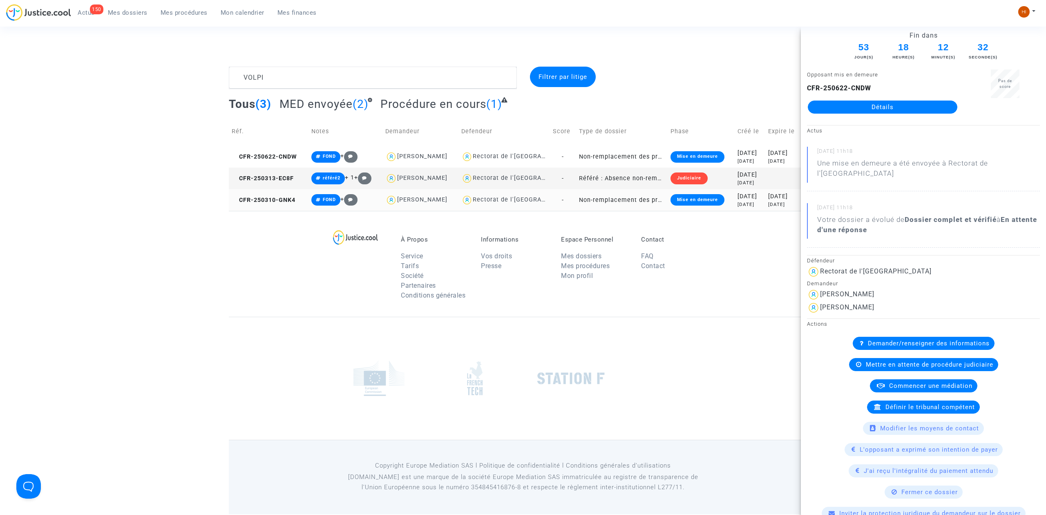
click at [284, 204] on td "CFR-250310-GNK4" at bounding box center [269, 200] width 80 height 22
click at [288, 159] on span "CFR-250622-CNDW" at bounding box center [264, 156] width 65 height 7
click at [280, 201] on span "CFR-250310-GNK4" at bounding box center [264, 200] width 64 height 7
click at [263, 203] on span "CFR-250310-GNK4" at bounding box center [264, 200] width 64 height 7
click at [288, 179] on span "CFR-250313-EC8F" at bounding box center [263, 178] width 62 height 7
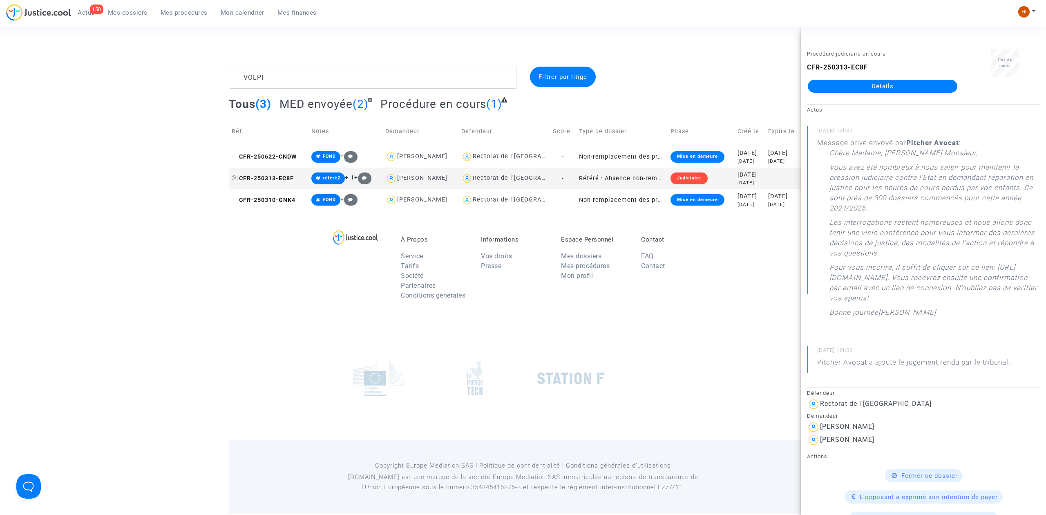
click at [277, 177] on span "CFR-250313-EC8F" at bounding box center [263, 178] width 62 height 7
drag, startPoint x: 208, startPoint y: 237, endPoint x: 280, endPoint y: 199, distance: 81.7
click at [208, 237] on footerbar "À Propos Service Tarifs Société Partenaires Conditions générales Informations V…" at bounding box center [523, 362] width 1046 height 303
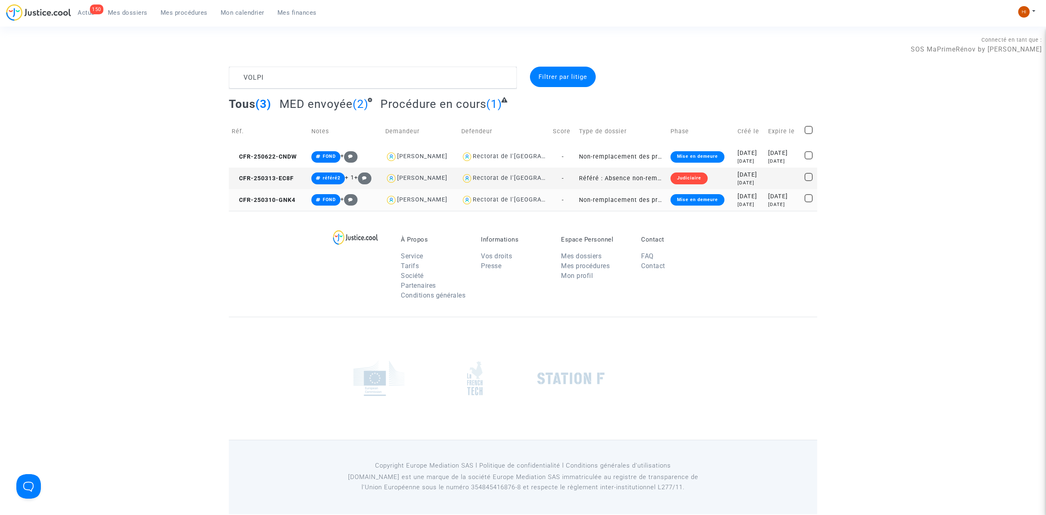
click at [274, 204] on td "CFR-250310-GNK4" at bounding box center [269, 200] width 80 height 22
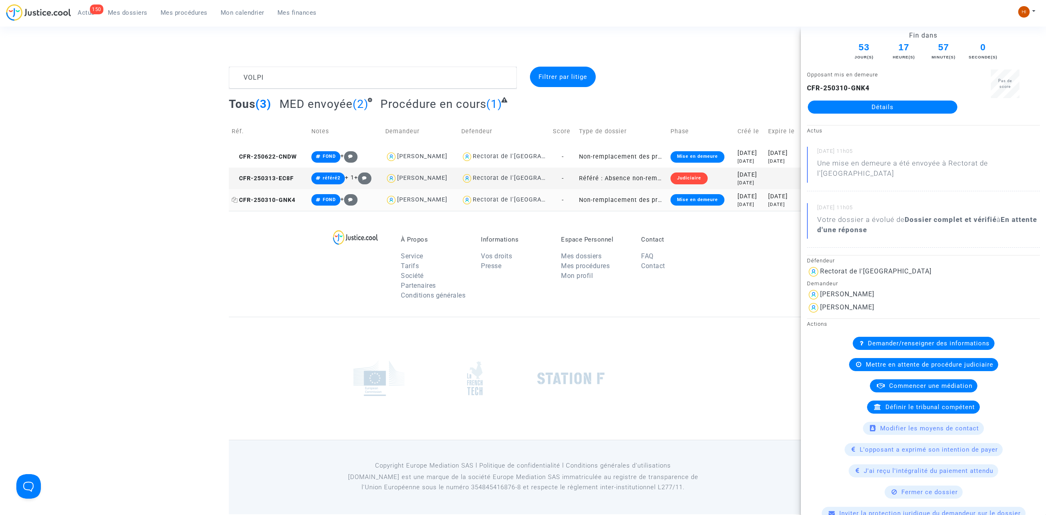
click at [282, 197] on span "CFR-250310-GNK4" at bounding box center [264, 200] width 64 height 7
click at [268, 152] on td "CFR-250622-CNDW" at bounding box center [269, 157] width 80 height 22
click at [887, 108] on link "Détails" at bounding box center [883, 107] width 150 height 13
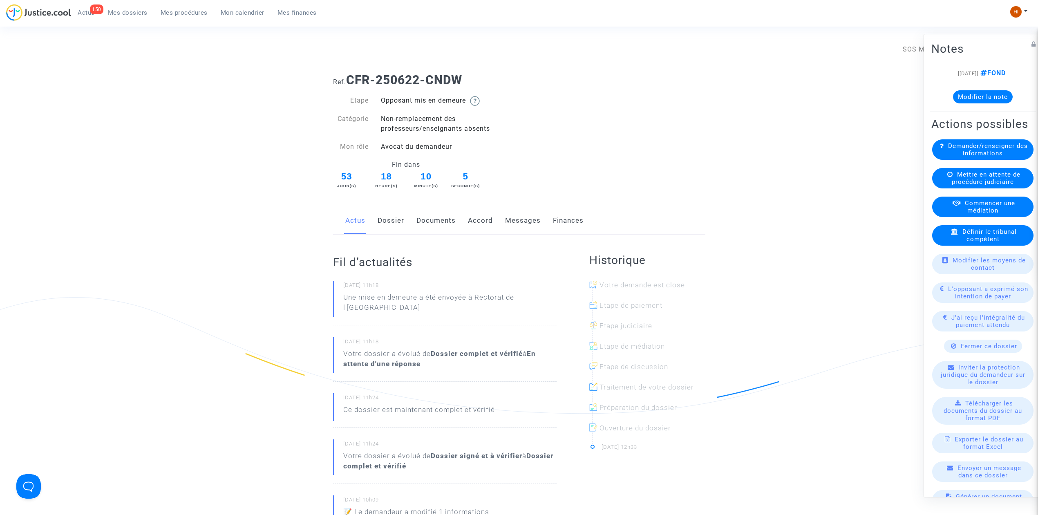
click at [388, 223] on link "Dossier" at bounding box center [391, 220] width 27 height 27
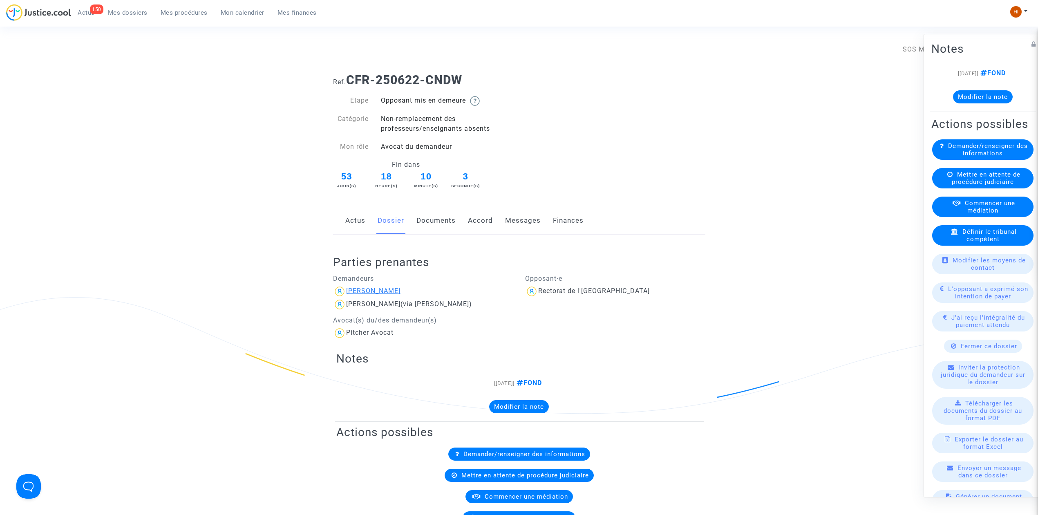
click at [379, 288] on div "[PERSON_NAME]" at bounding box center [373, 291] width 54 height 8
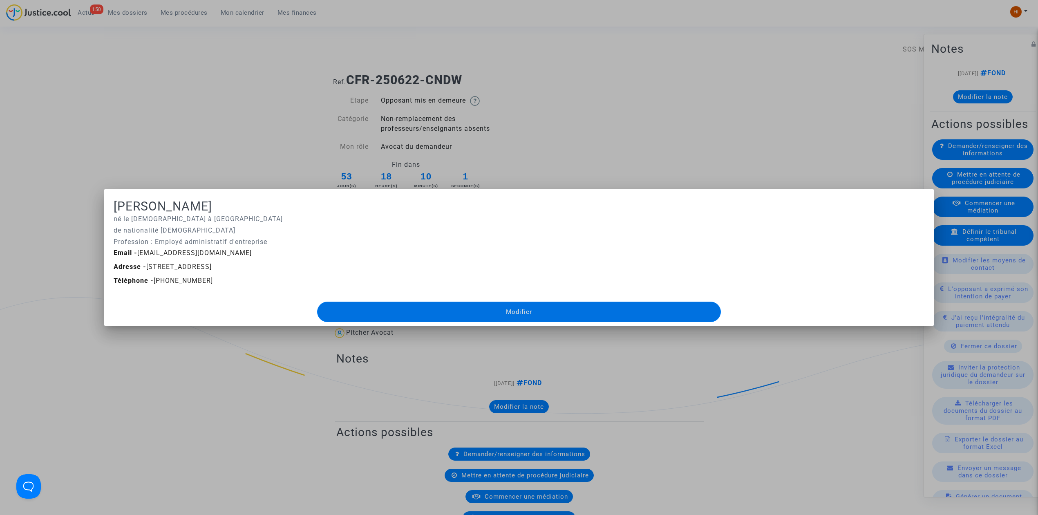
click at [590, 84] on div at bounding box center [519, 257] width 1038 height 515
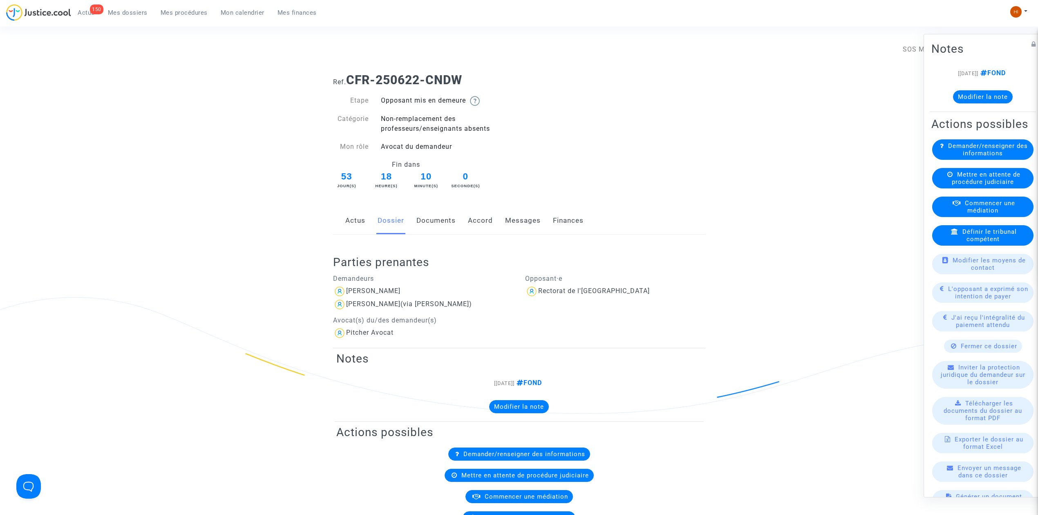
click at [426, 220] on link "Documents" at bounding box center [435, 220] width 39 height 27
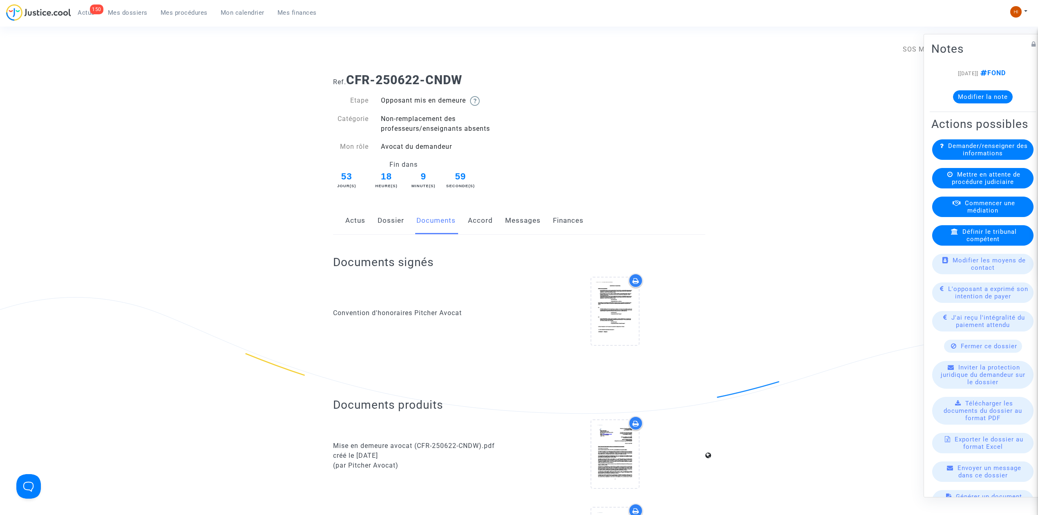
click at [387, 223] on link "Dossier" at bounding box center [391, 220] width 27 height 27
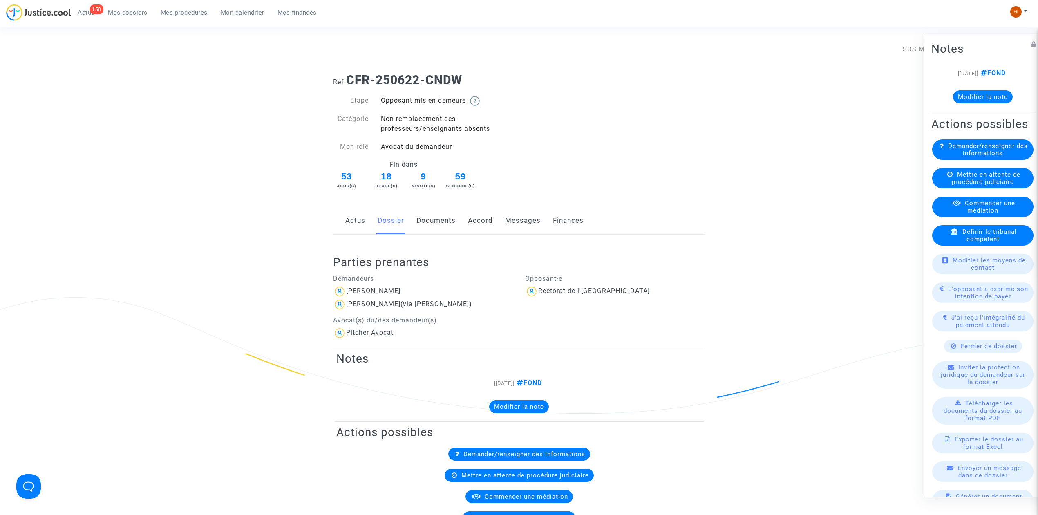
click at [354, 223] on link "Actus" at bounding box center [355, 220] width 20 height 27
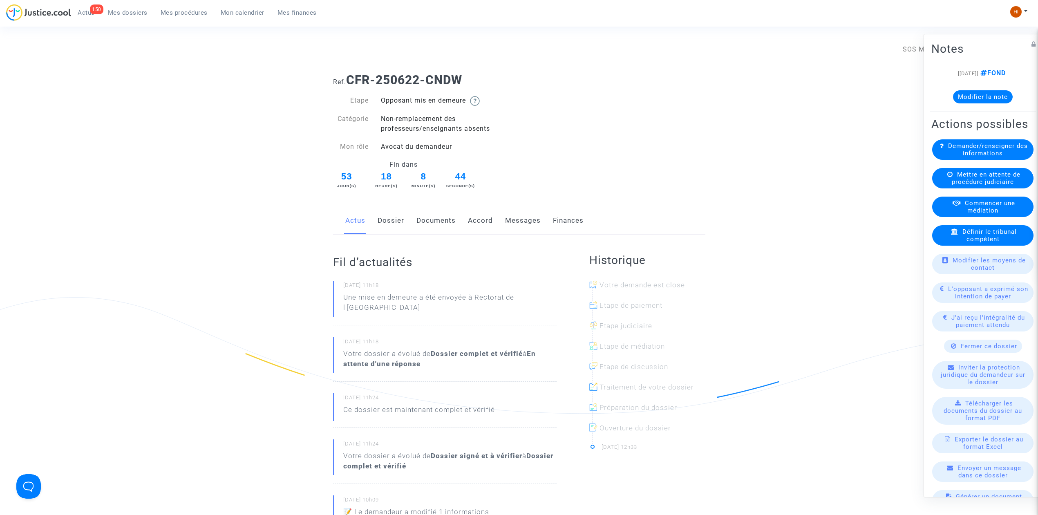
click at [385, 221] on link "Dossier" at bounding box center [391, 220] width 27 height 27
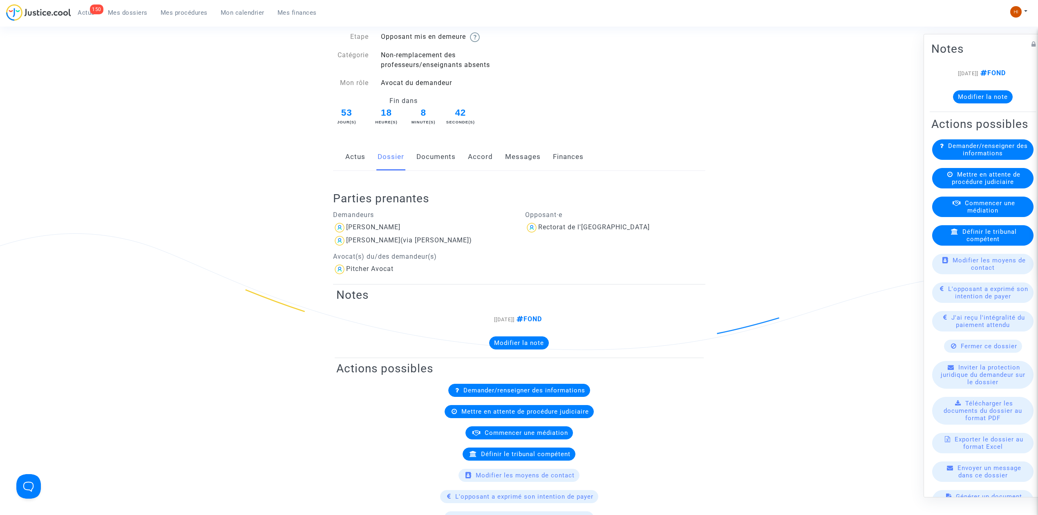
scroll to position [54, 0]
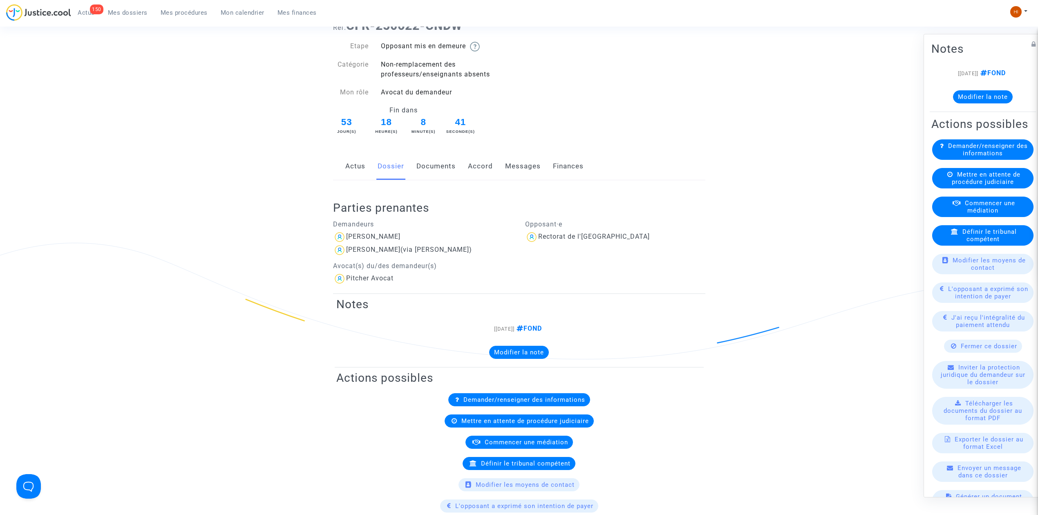
click at [430, 174] on link "Documents" at bounding box center [435, 166] width 39 height 27
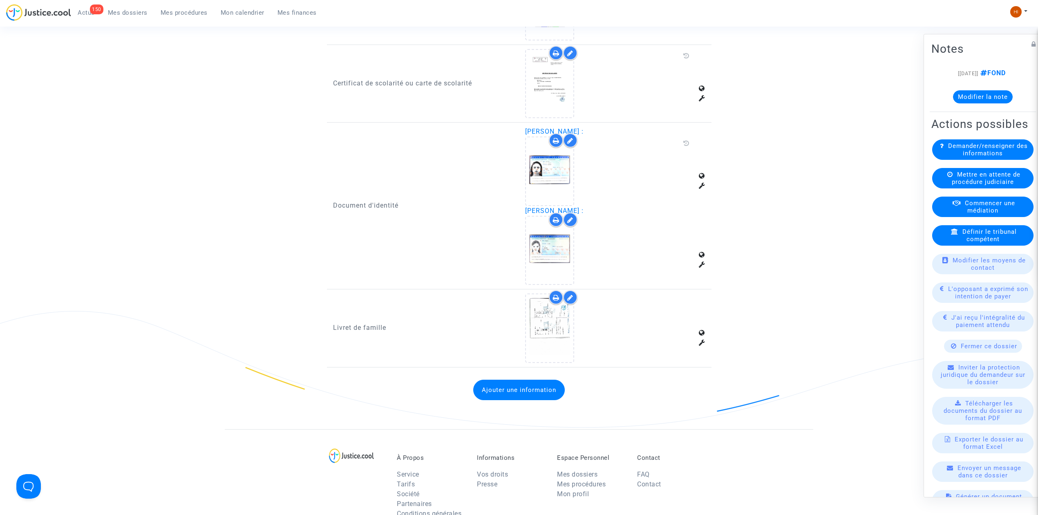
scroll to position [1349, 0]
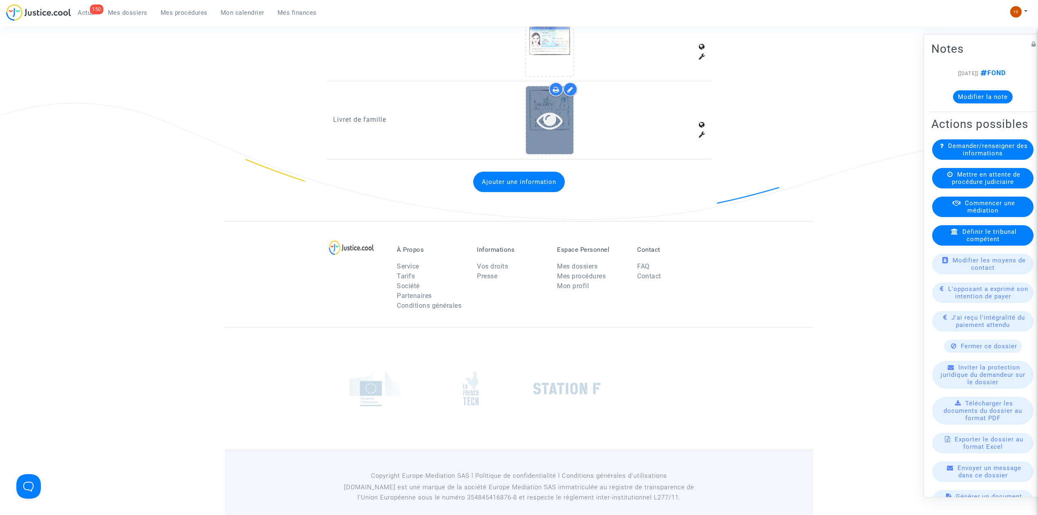
click at [548, 108] on icon at bounding box center [550, 120] width 27 height 26
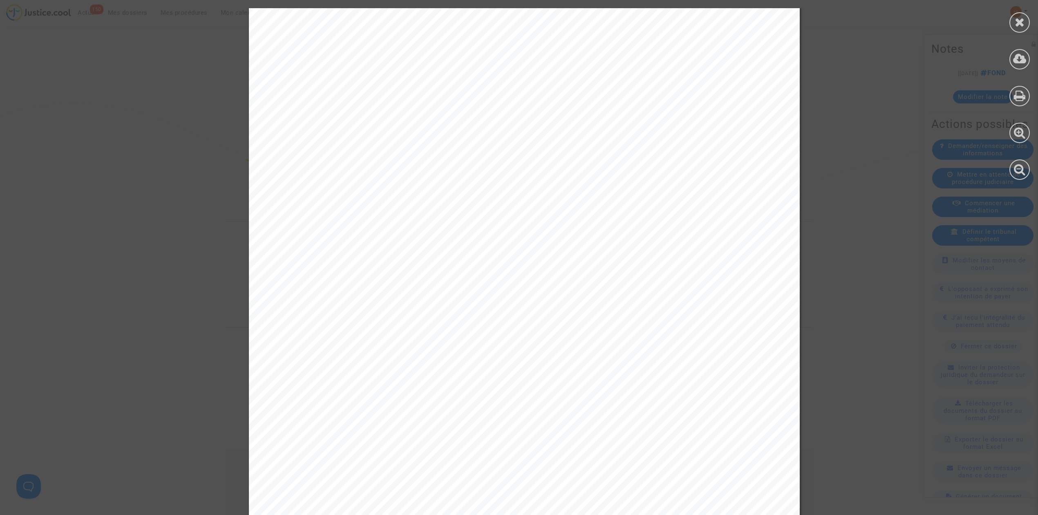
scroll to position [0, 0]
click at [1019, 25] on icon at bounding box center [1020, 22] width 10 height 12
